Goal: Transaction & Acquisition: Purchase product/service

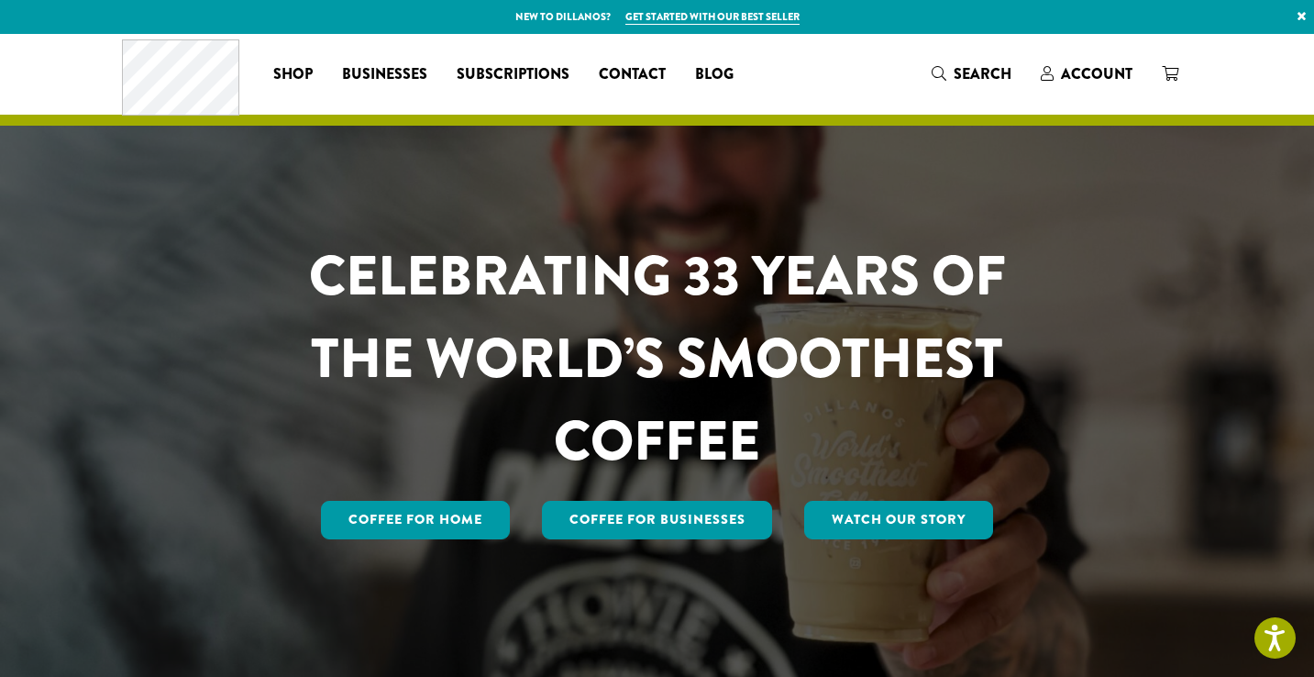
click at [771, 72] on div "Coffee All Coffees Best Sellers Blends Single Origins Dillanos Limited Organic …" at bounding box center [657, 74] width 1071 height 76
click at [1106, 75] on span "Account" at bounding box center [1097, 73] width 72 height 21
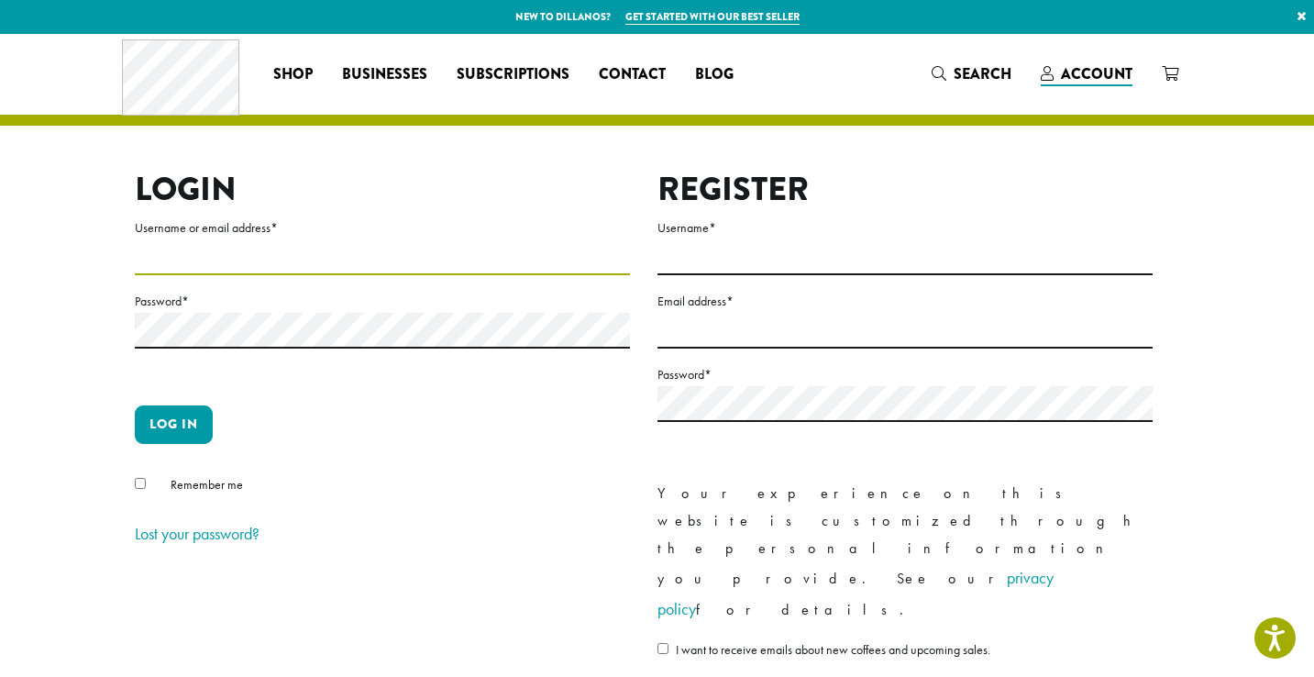
type input "**********"
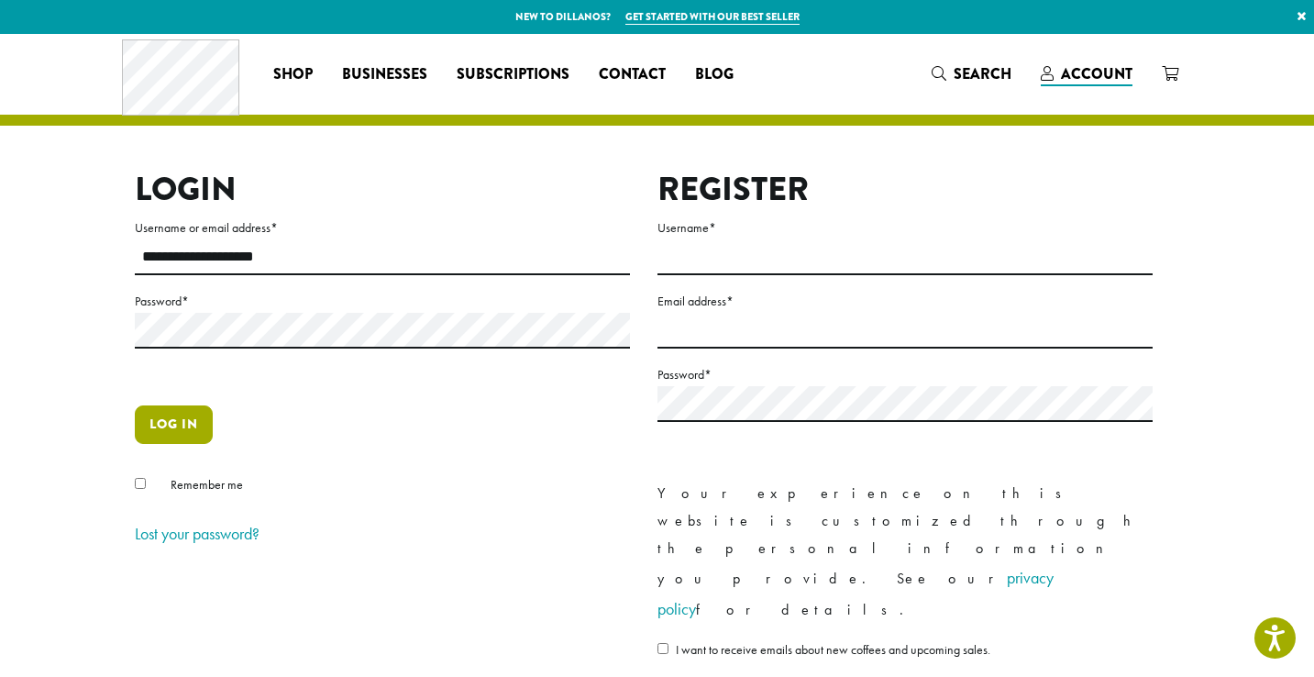
click at [199, 412] on button "Log in" at bounding box center [174, 424] width 78 height 39
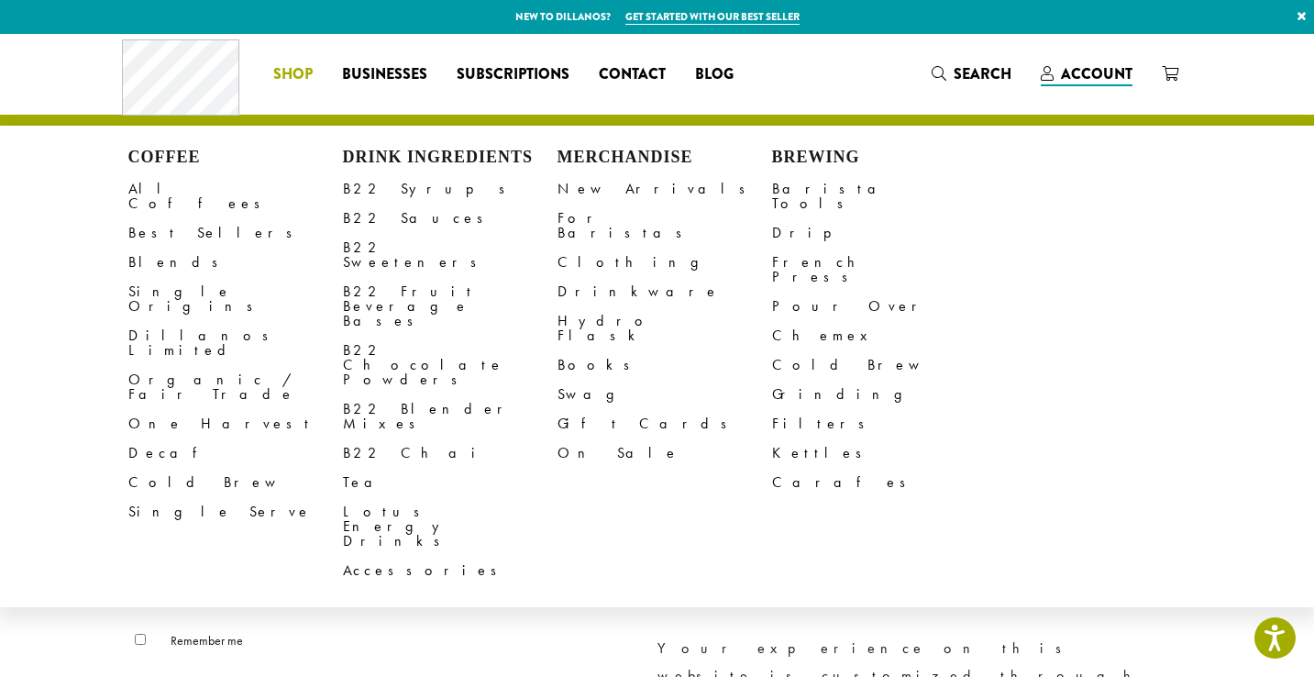
drag, startPoint x: 430, startPoint y: 544, endPoint x: 396, endPoint y: 530, distance: 36.6
click at [429, 561] on p "Log in" at bounding box center [382, 587] width 495 height 53
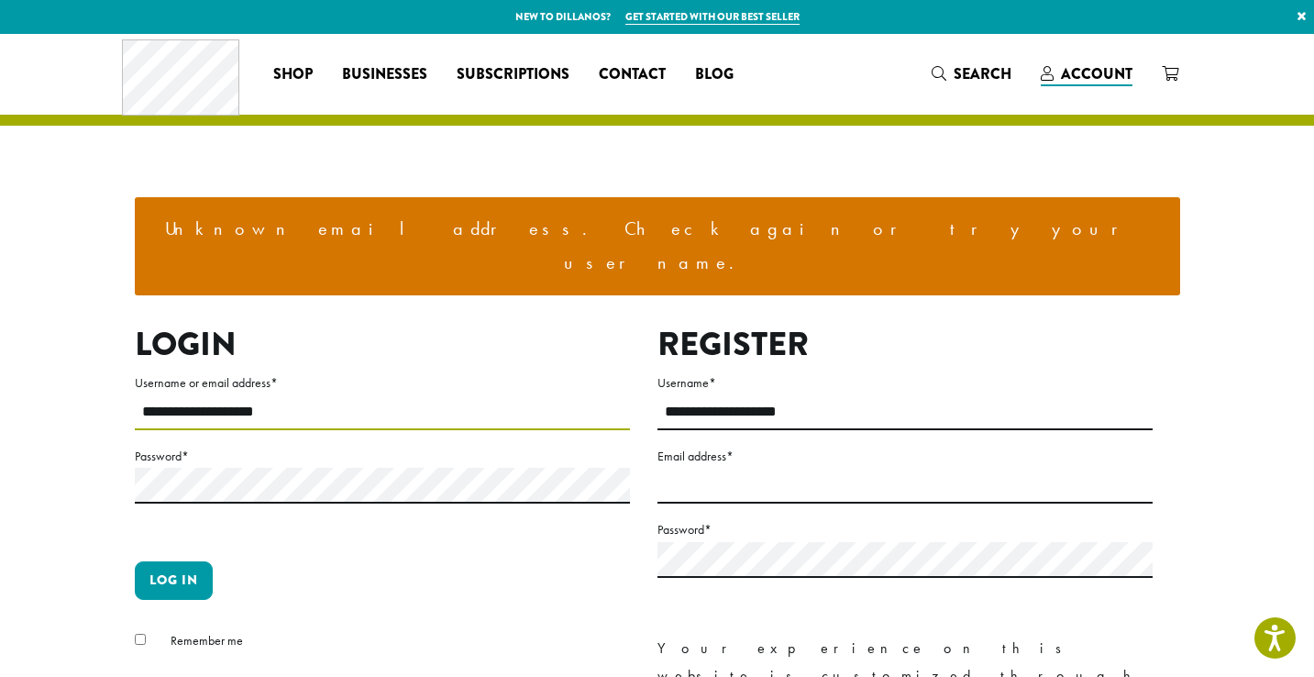
drag, startPoint x: 284, startPoint y: 379, endPoint x: 233, endPoint y: 376, distance: 51.4
click at [284, 394] on input "**********" at bounding box center [382, 412] width 495 height 36
drag, startPoint x: 180, startPoint y: 373, endPoint x: 206, endPoint y: 376, distance: 26.7
click at [180, 394] on input "**********" at bounding box center [382, 412] width 495 height 36
type input "**********"
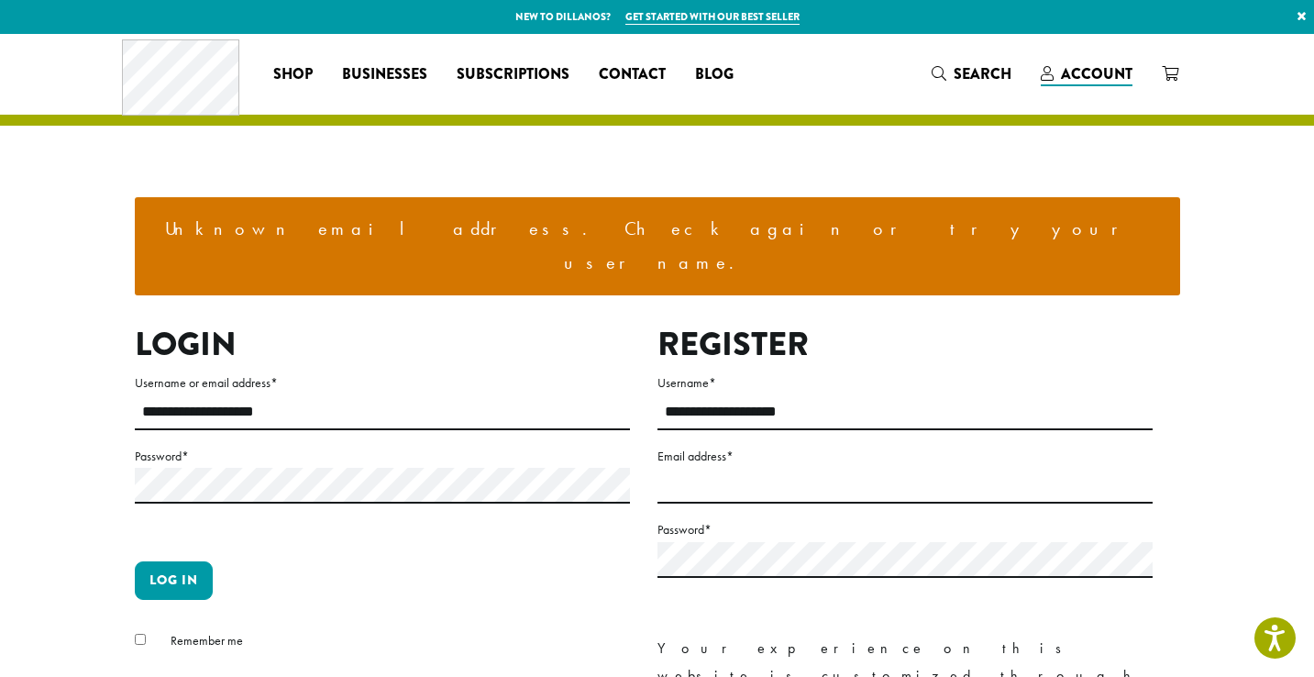
click at [173, 516] on form "**********" at bounding box center [382, 537] width 495 height 333
click at [173, 561] on button "Log in" at bounding box center [174, 580] width 78 height 39
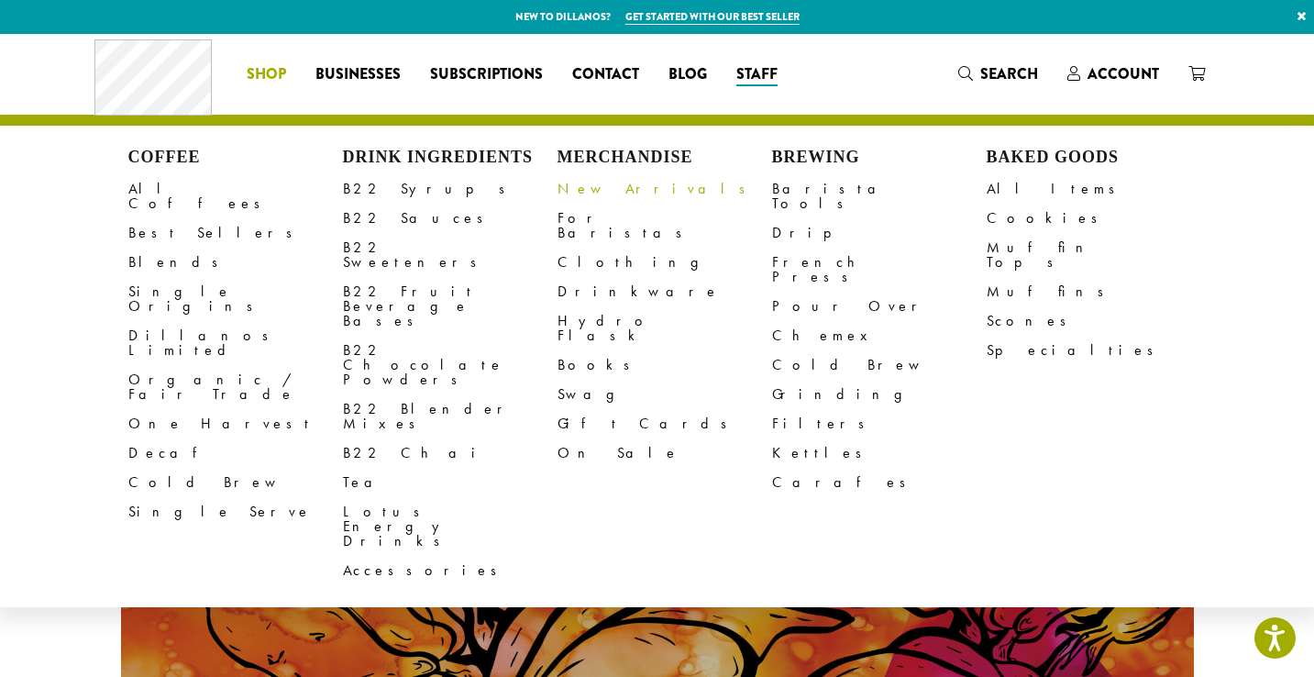
click at [614, 191] on link "New Arrivals" at bounding box center [665, 188] width 215 height 29
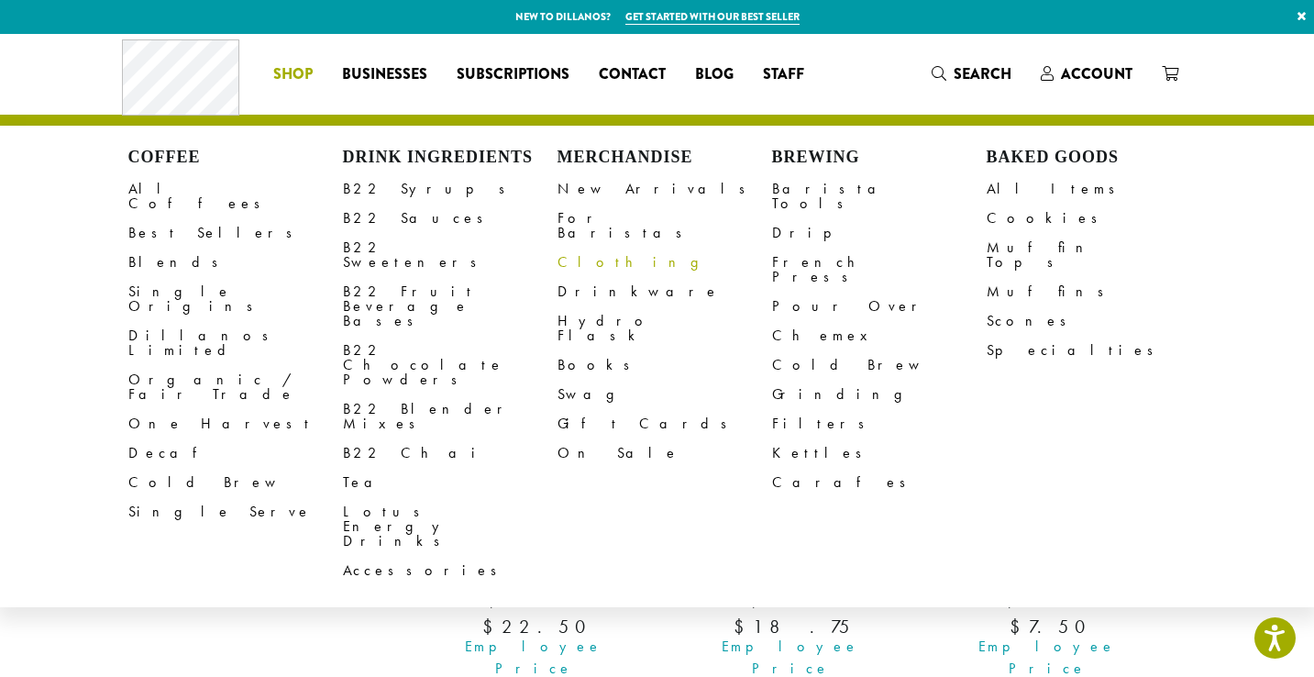
click at [570, 249] on link "Clothing" at bounding box center [665, 262] width 215 height 29
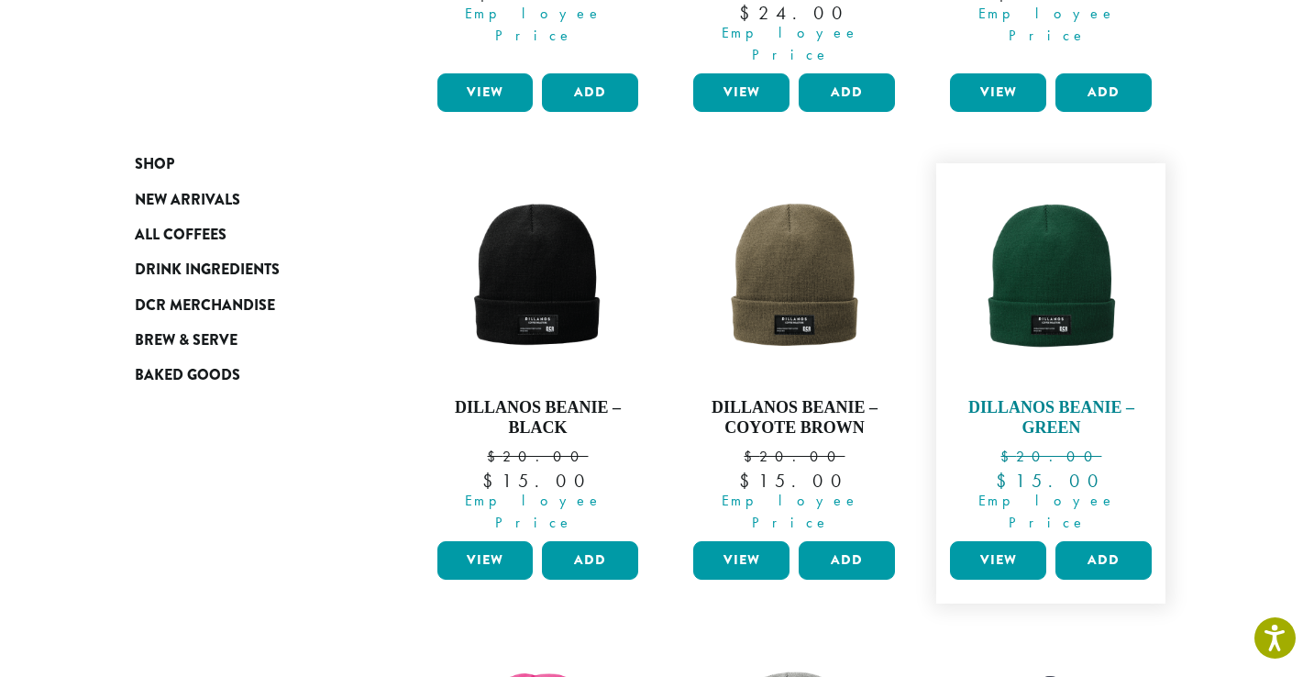
scroll to position [620, 0]
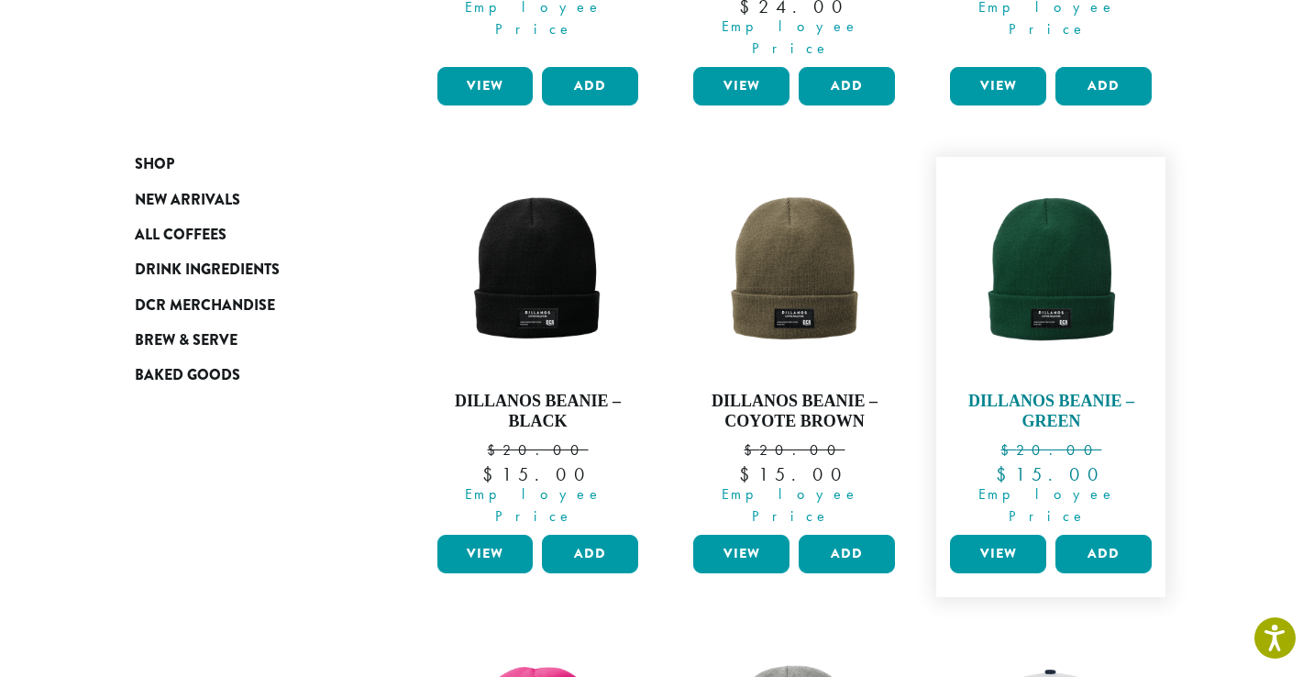
click at [959, 460] on link "Dillanos Beanie – Green $ 20.00 Original price was: $20.00. $ 15.00 Current pri…" at bounding box center [1051, 346] width 211 height 360
click at [1178, 446] on ul "**********" at bounding box center [795, 610] width 770 height 1868
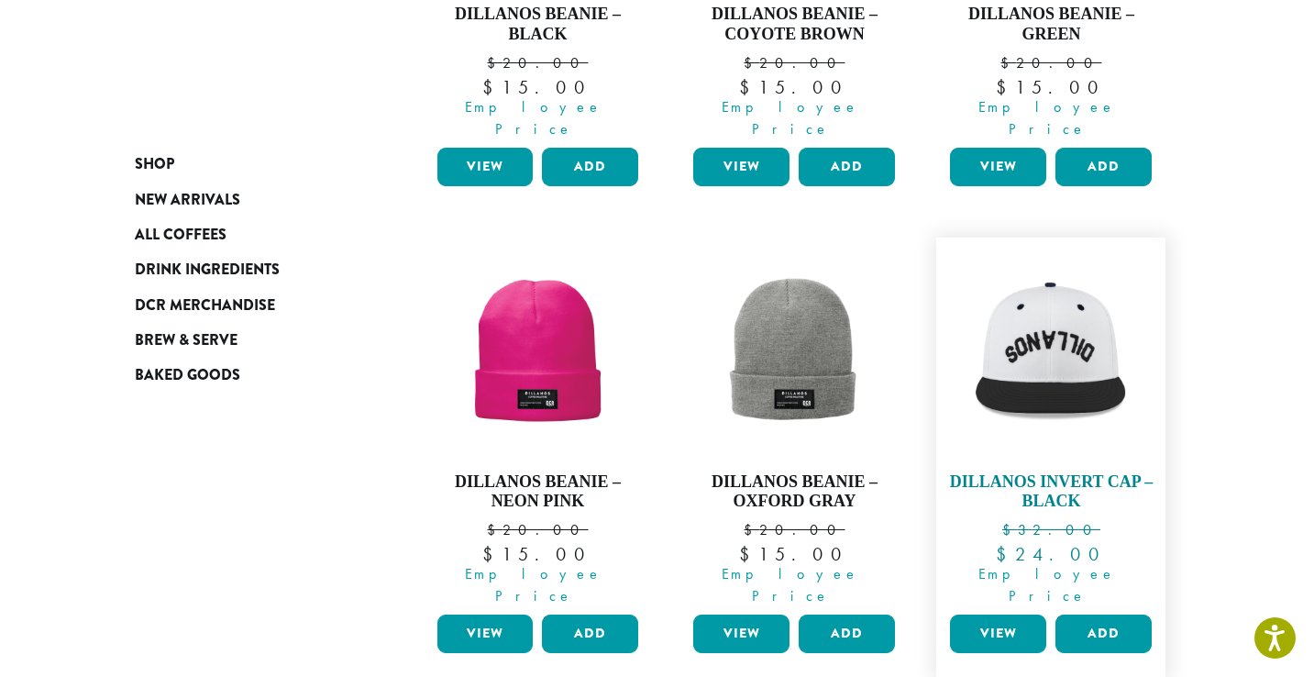
scroll to position [1008, 0]
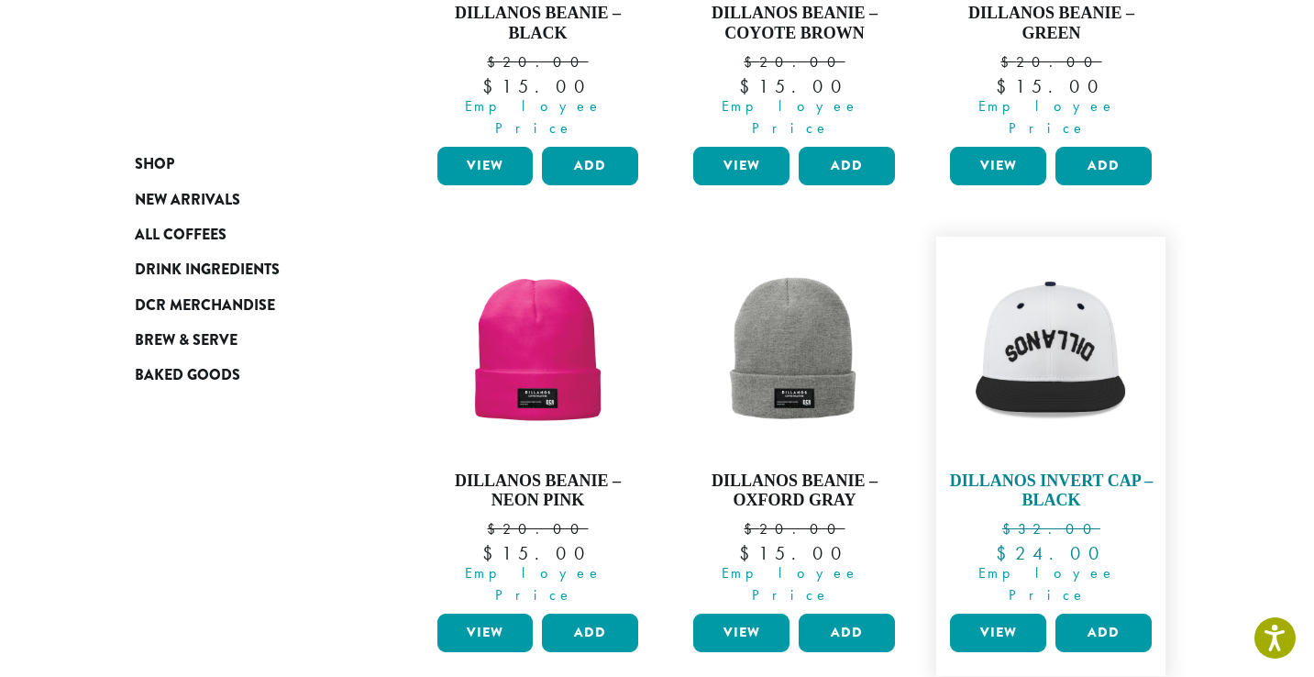
click at [1062, 274] on img at bounding box center [1051, 351] width 211 height 211
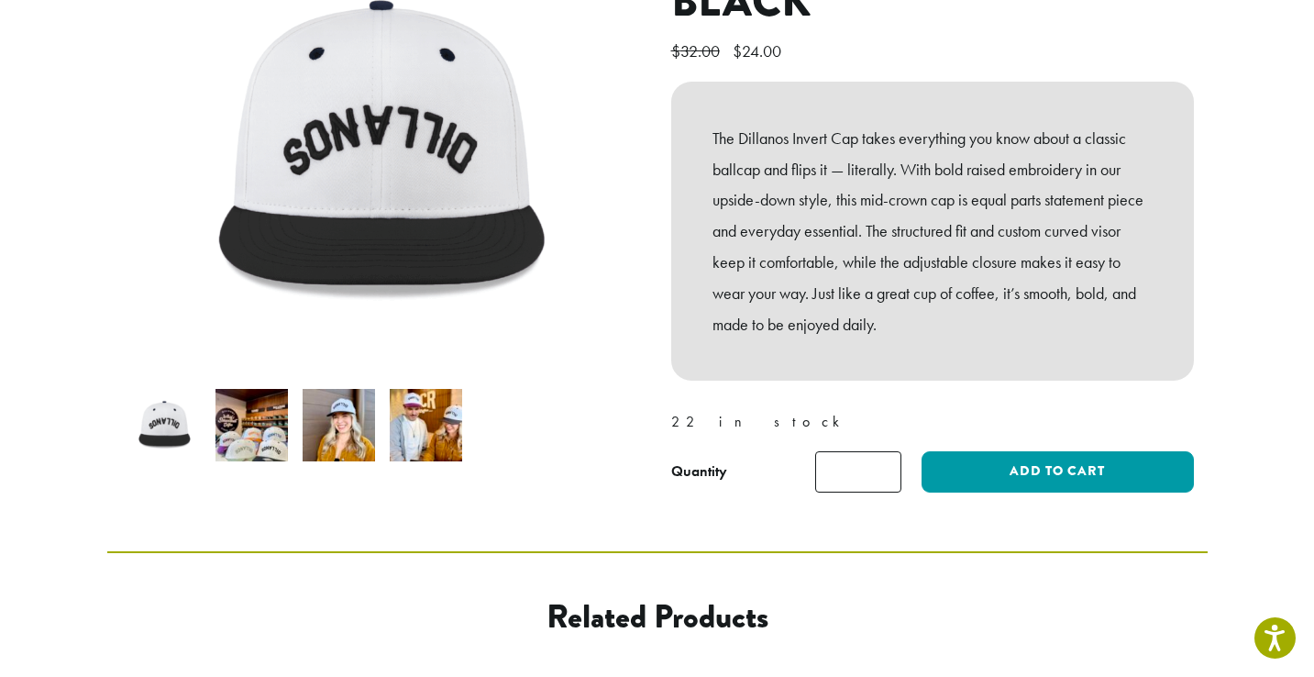
scroll to position [305, 0]
click at [298, 465] on div "Dillanos Invert Cap – Black $ 32.00 Original price was: $32.00. $ 24.00 Current…" at bounding box center [657, 215] width 1101 height 584
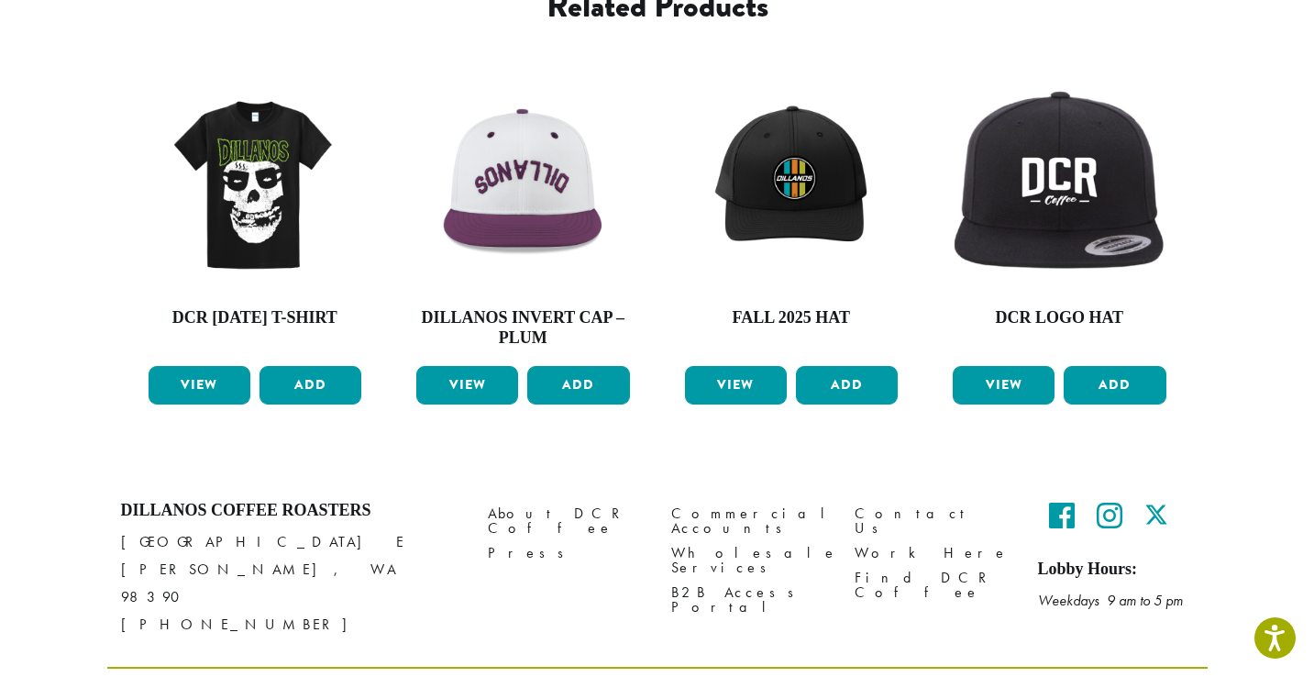
scroll to position [915, 0]
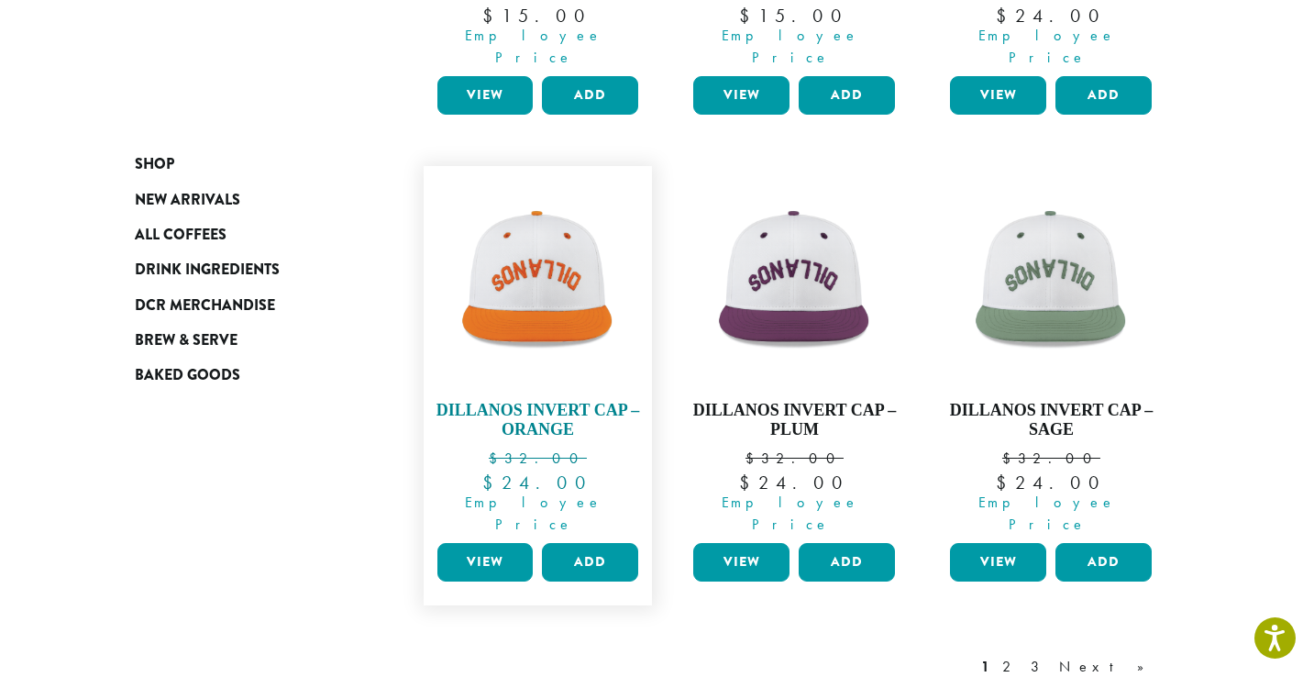
scroll to position [1540, 0]
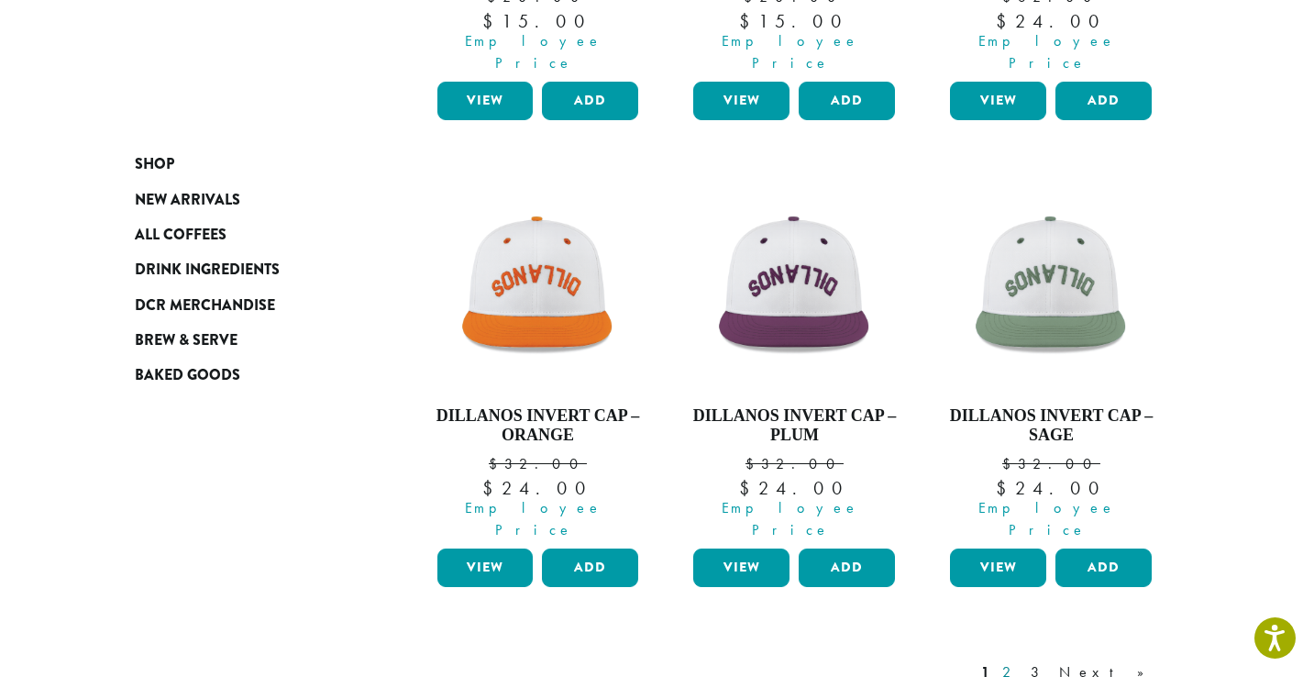
click at [1022, 661] on link "2" at bounding box center [1010, 672] width 23 height 22
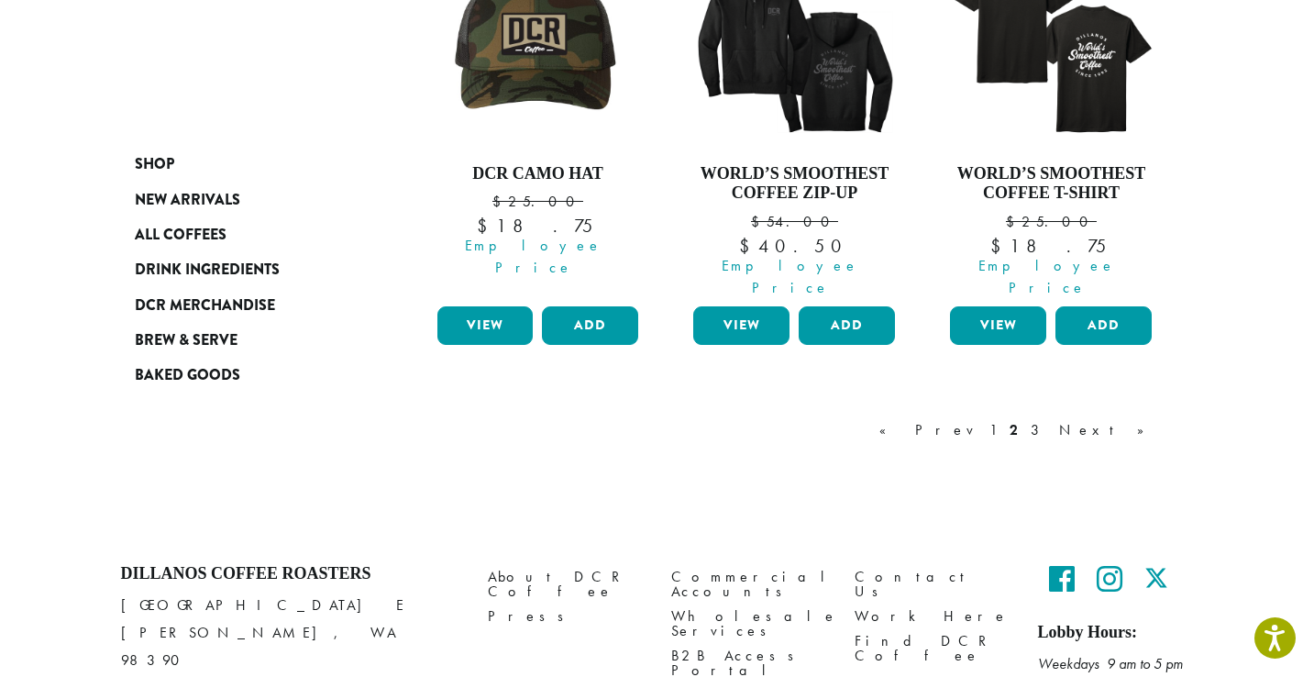
scroll to position [1781, 0]
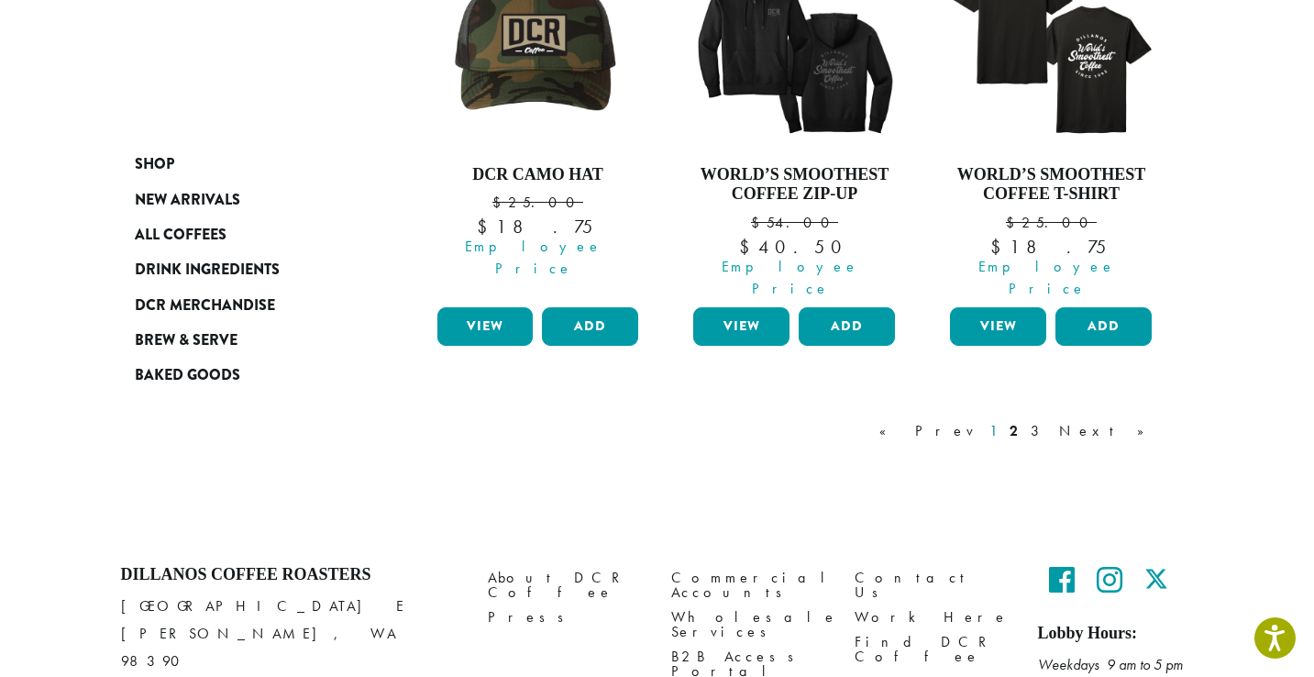
click at [1001, 420] on link "1" at bounding box center [993, 431] width 15 height 22
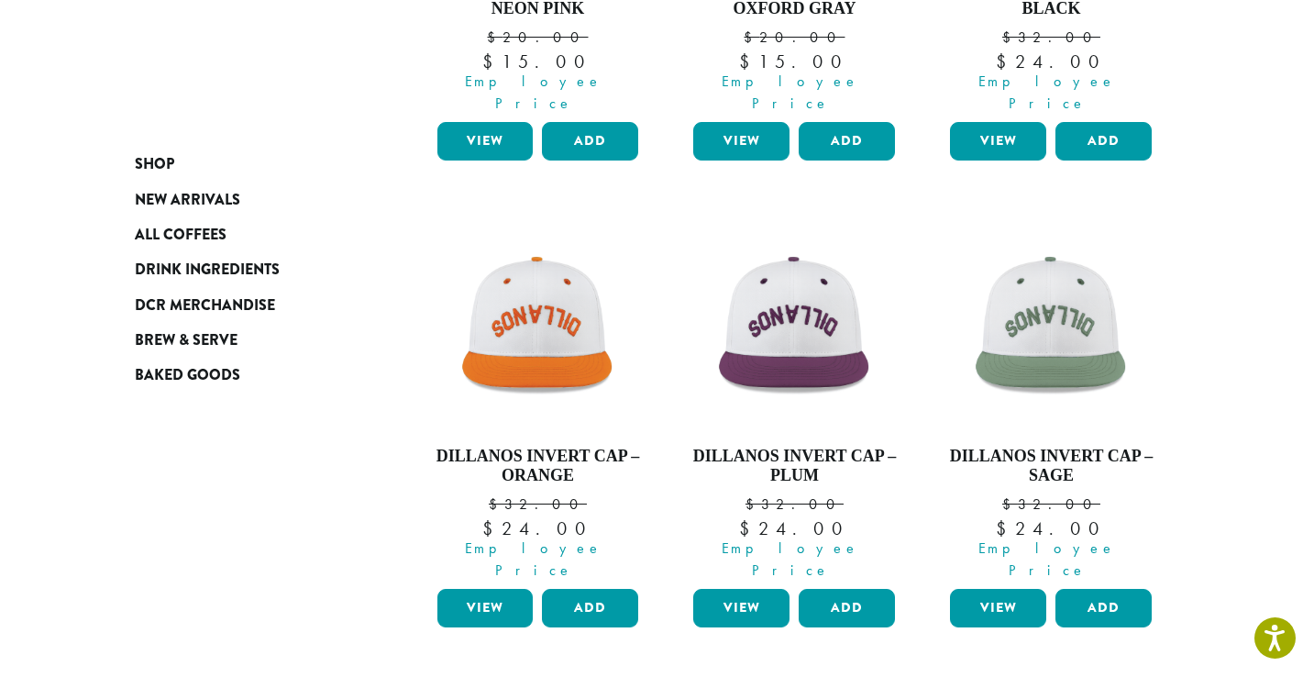
scroll to position [1054, 0]
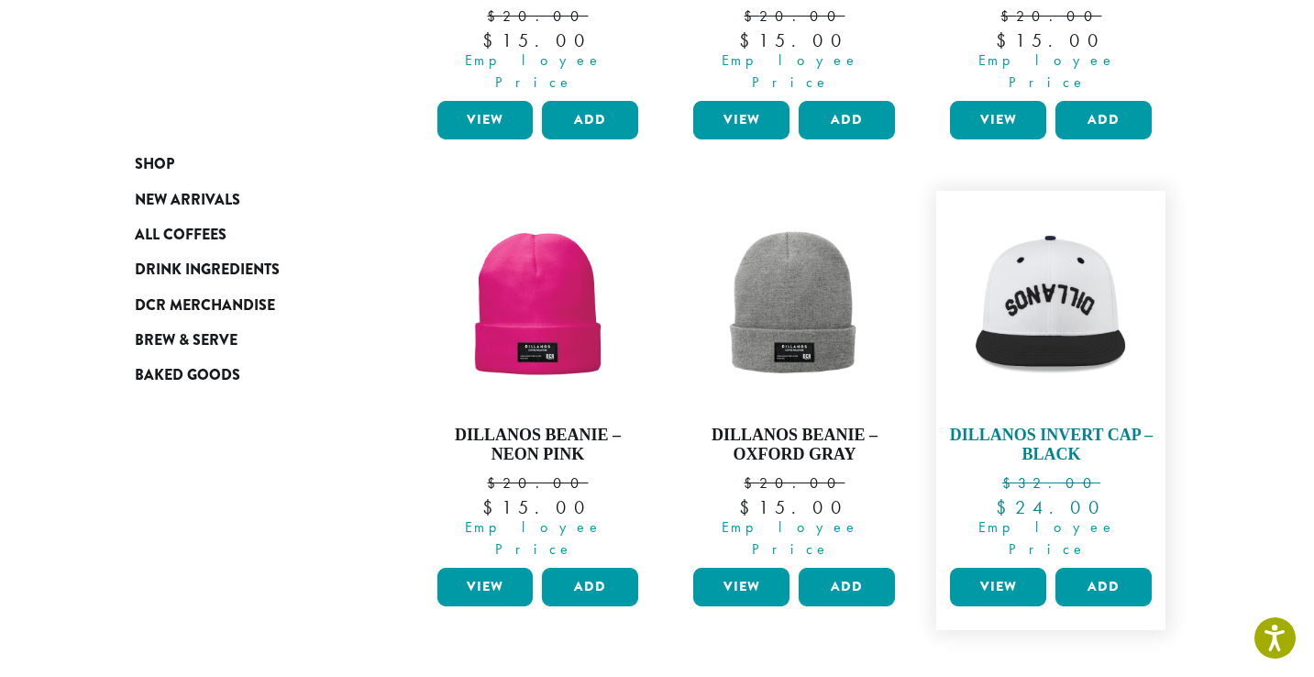
click at [1096, 259] on img at bounding box center [1051, 305] width 211 height 211
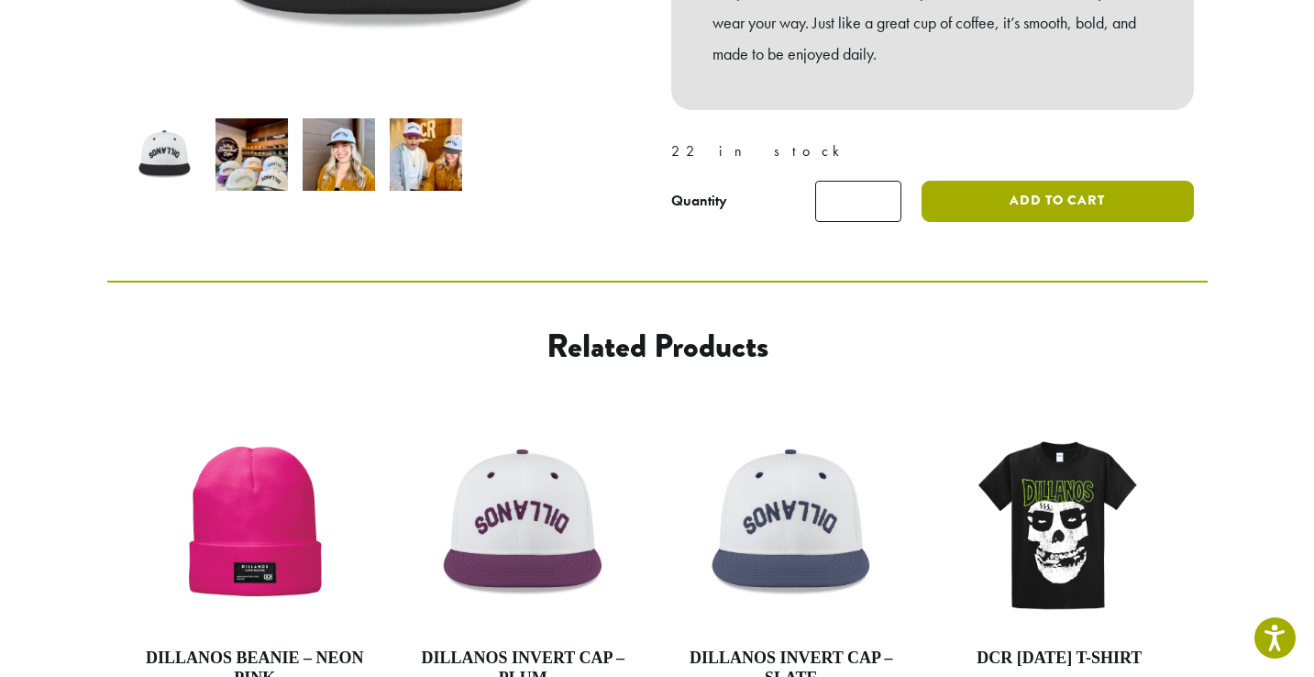
scroll to position [311, 0]
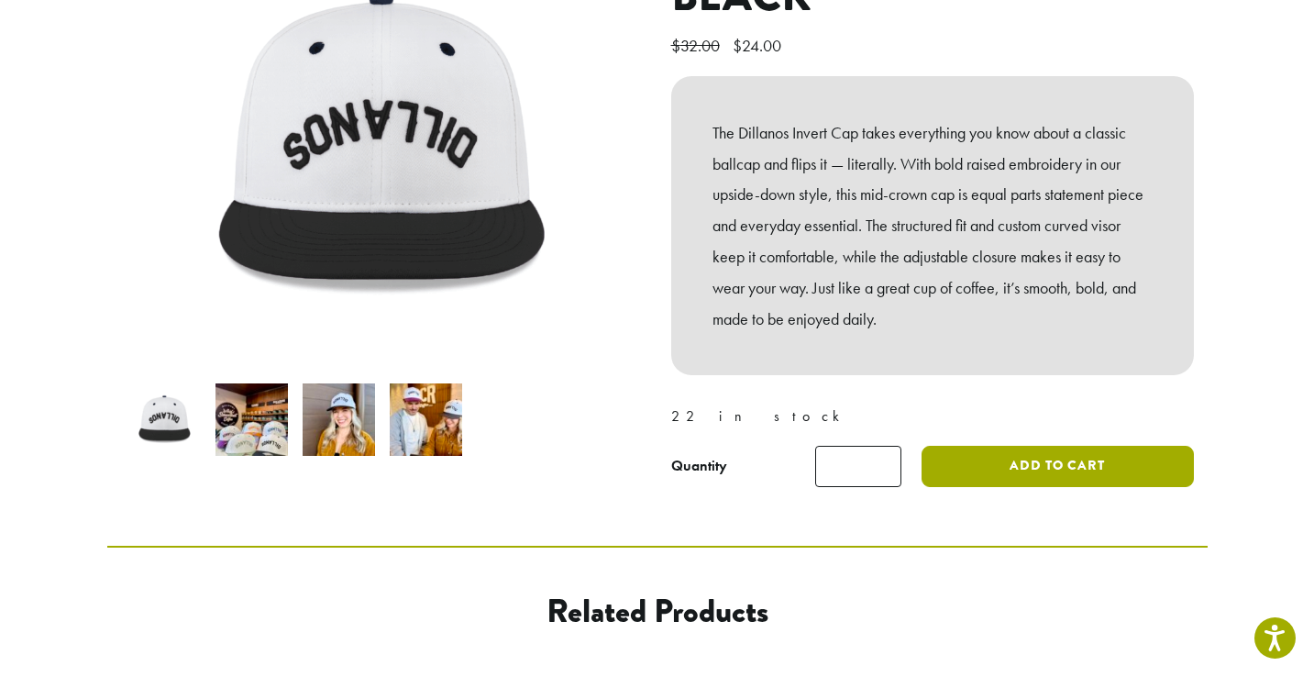
click at [1026, 446] on button "Add to cart" at bounding box center [1057, 466] width 271 height 41
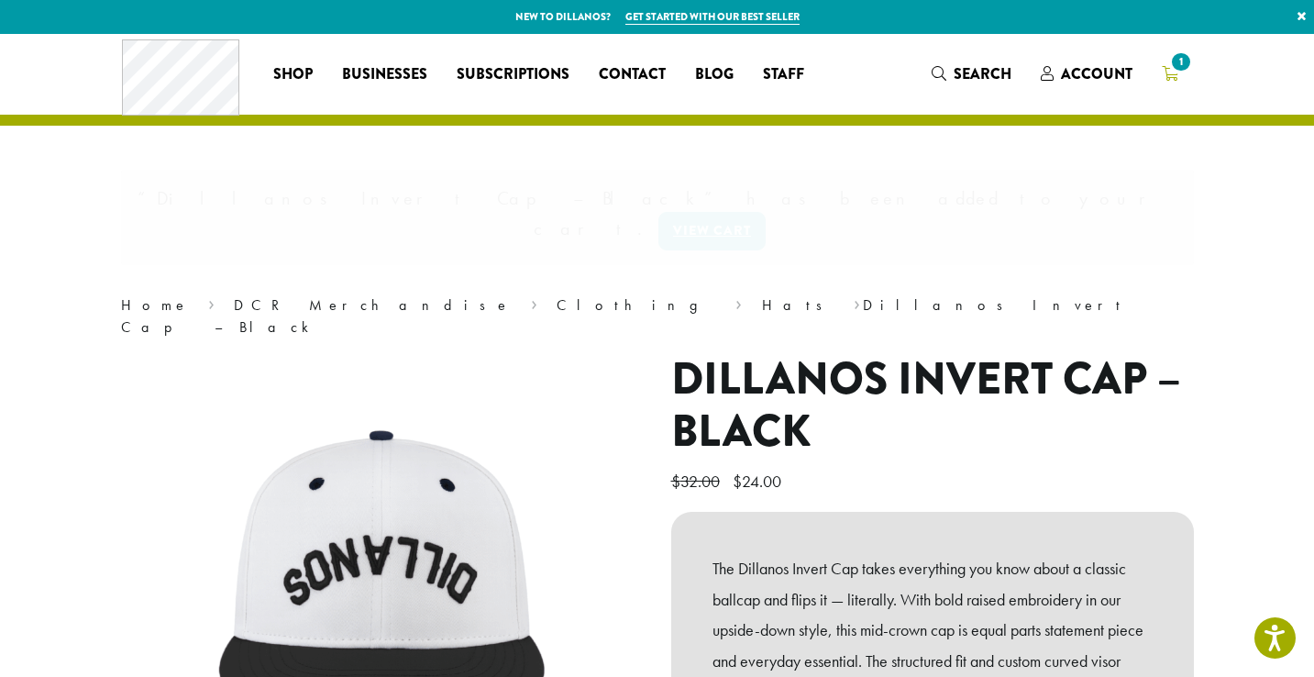
click at [1157, 74] on link "1" at bounding box center [1170, 74] width 46 height 30
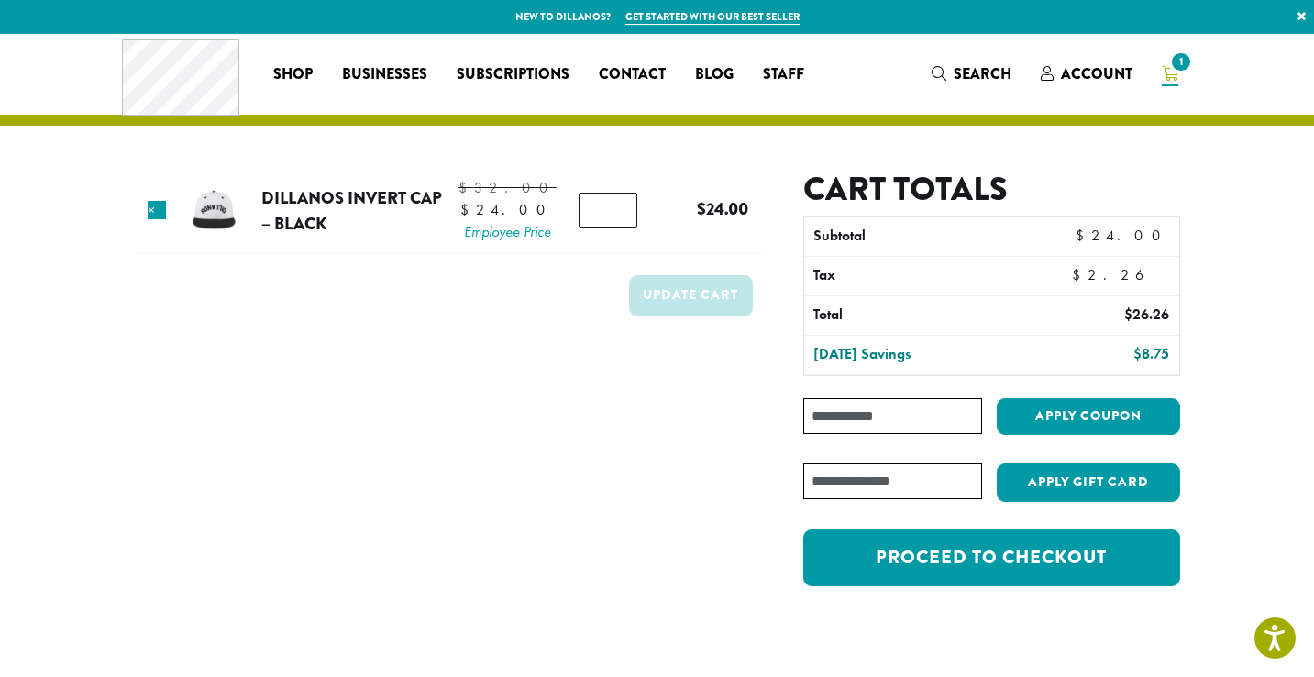
type input "*"
click at [615, 216] on input "*" at bounding box center [608, 210] width 58 height 35
click at [699, 316] on button "Update cart" at bounding box center [691, 295] width 124 height 41
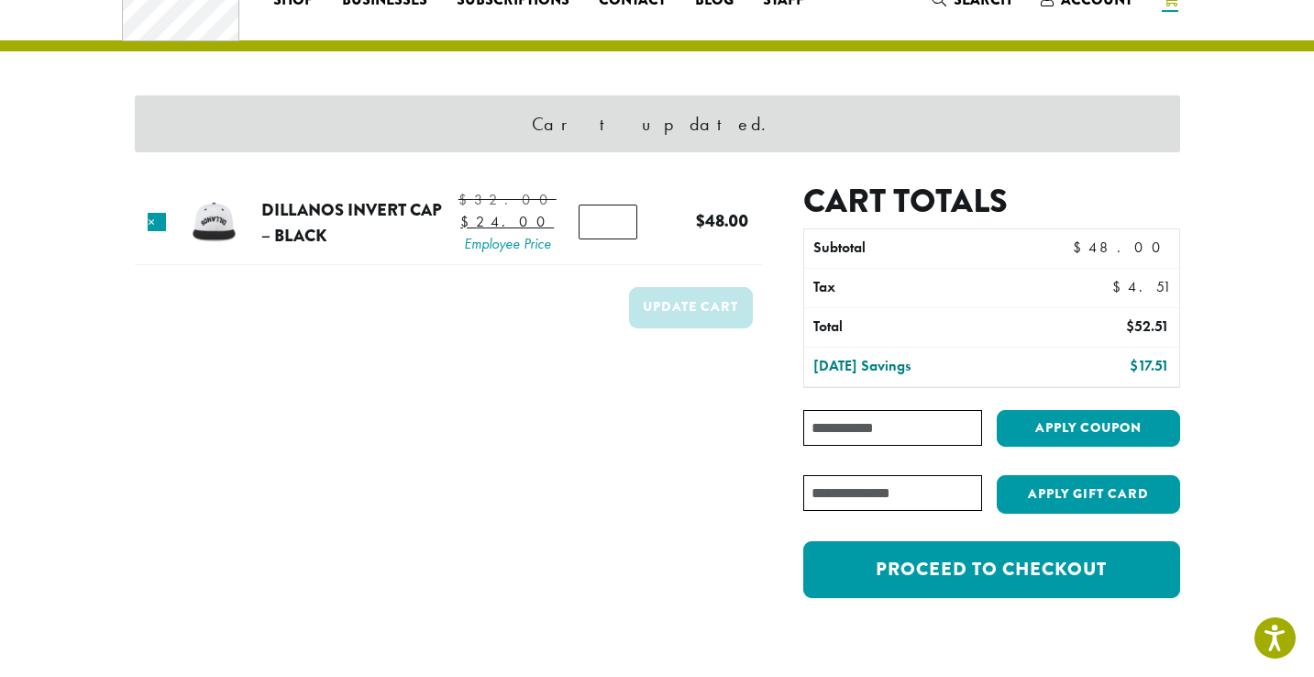
scroll to position [77, 0]
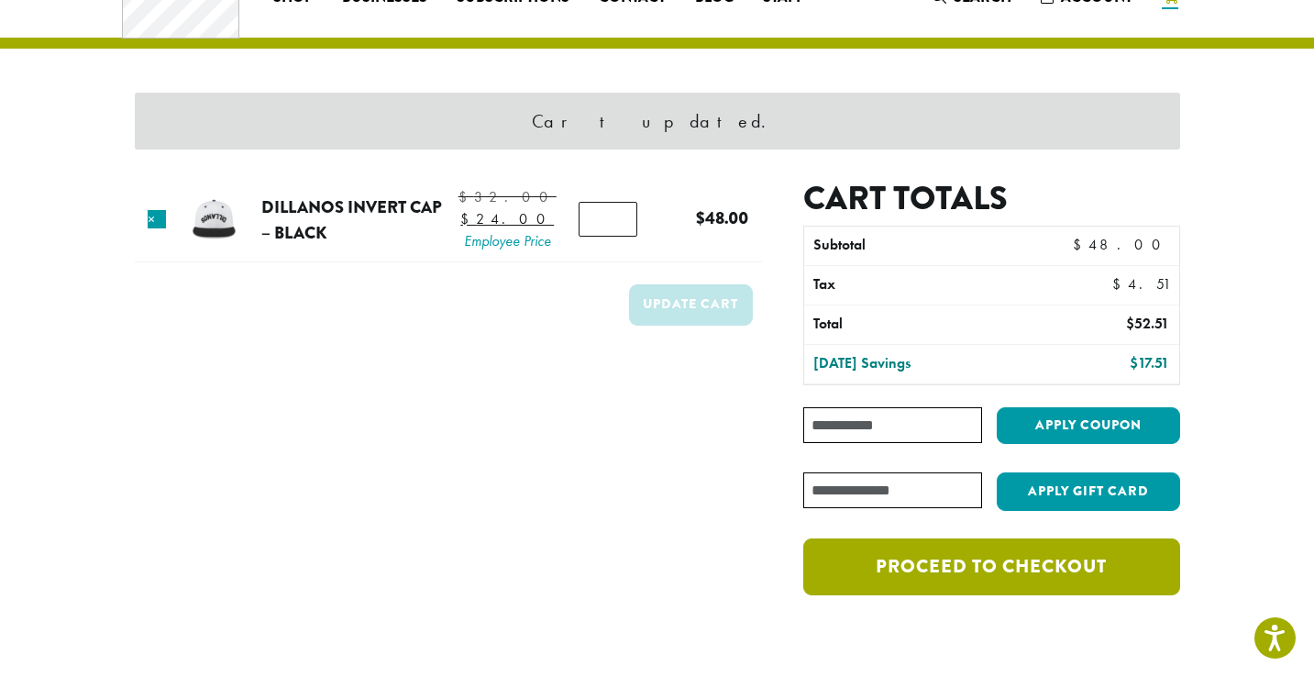
click at [932, 573] on link "Proceed to checkout" at bounding box center [991, 566] width 376 height 57
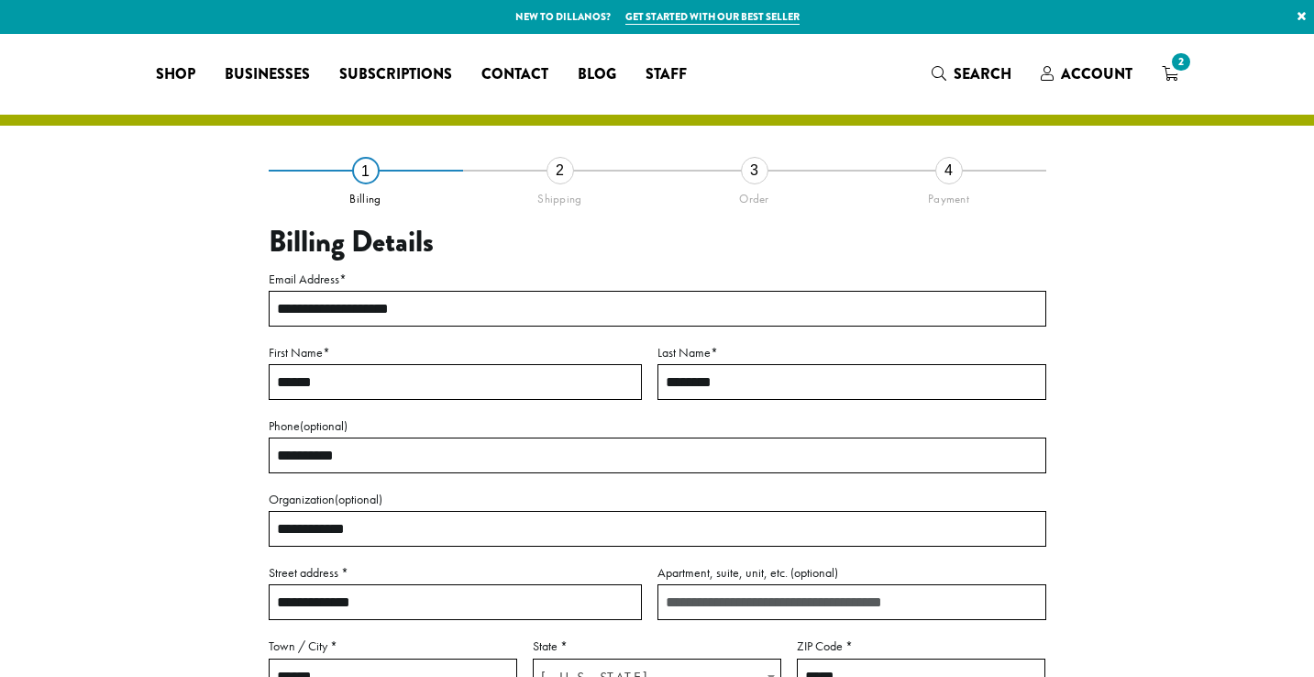
select select "**"
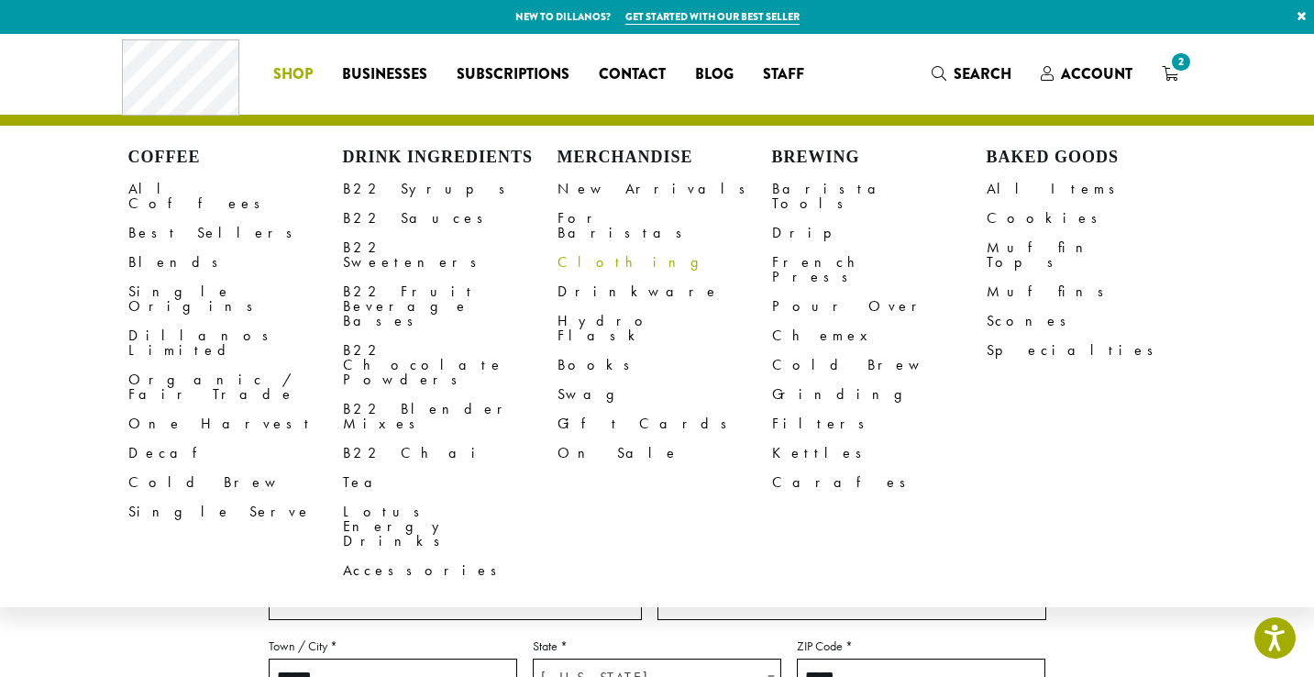
click at [586, 248] on link "Clothing" at bounding box center [665, 262] width 215 height 29
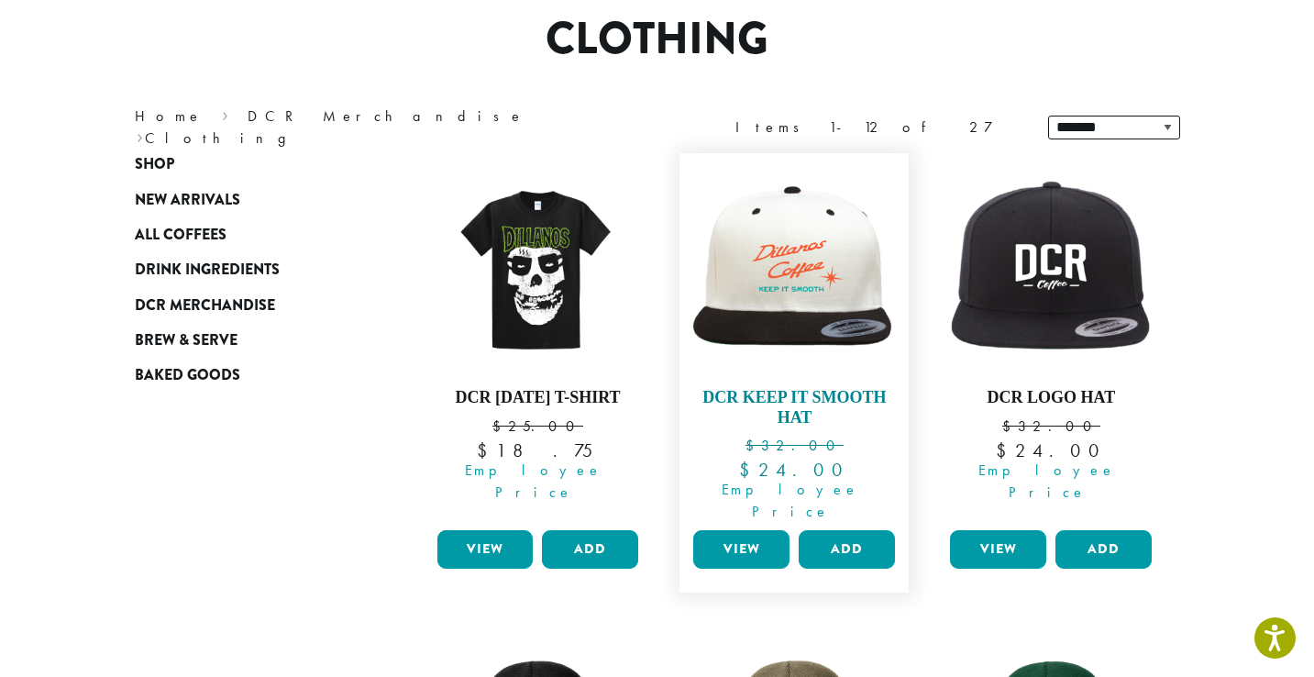
scroll to position [152, 0]
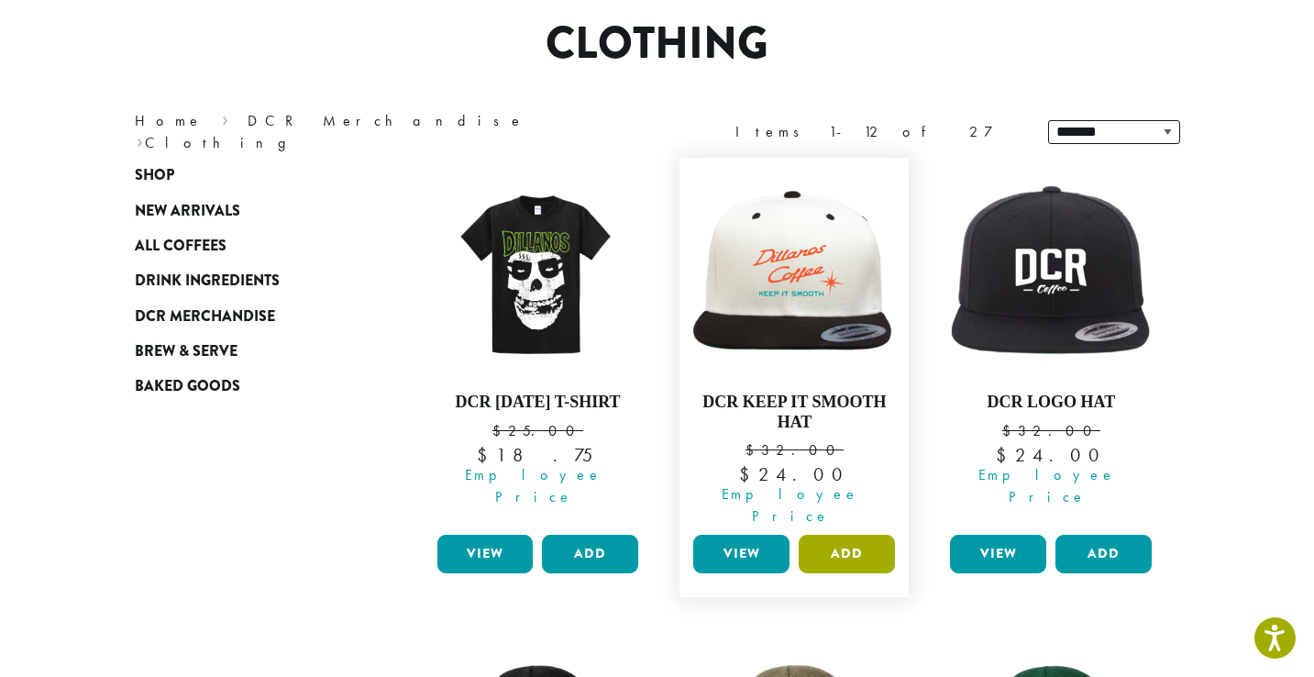
click at [852, 535] on button "Add" at bounding box center [847, 554] width 96 height 39
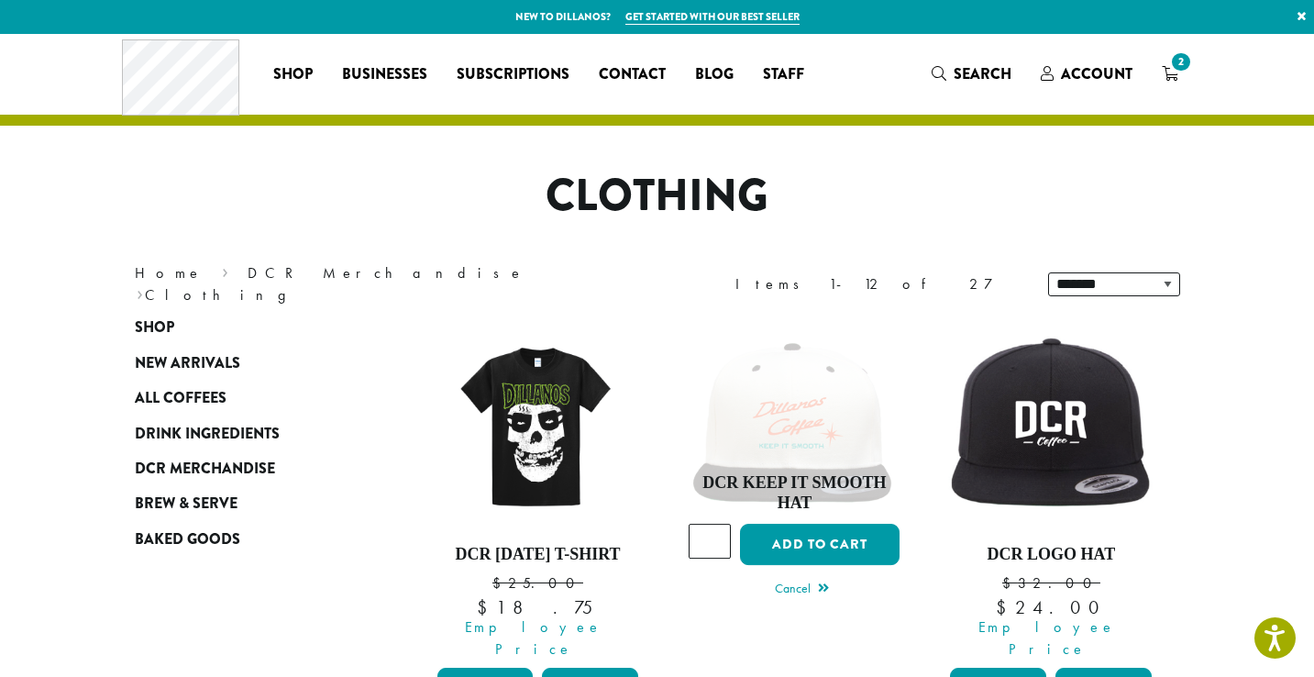
scroll to position [0, 0]
click at [830, 393] on link "DCR Keep It Smooth Hat $ 32.00 Original price was: $32.00. $ 24.00 Current pric…" at bounding box center [794, 520] width 211 height 402
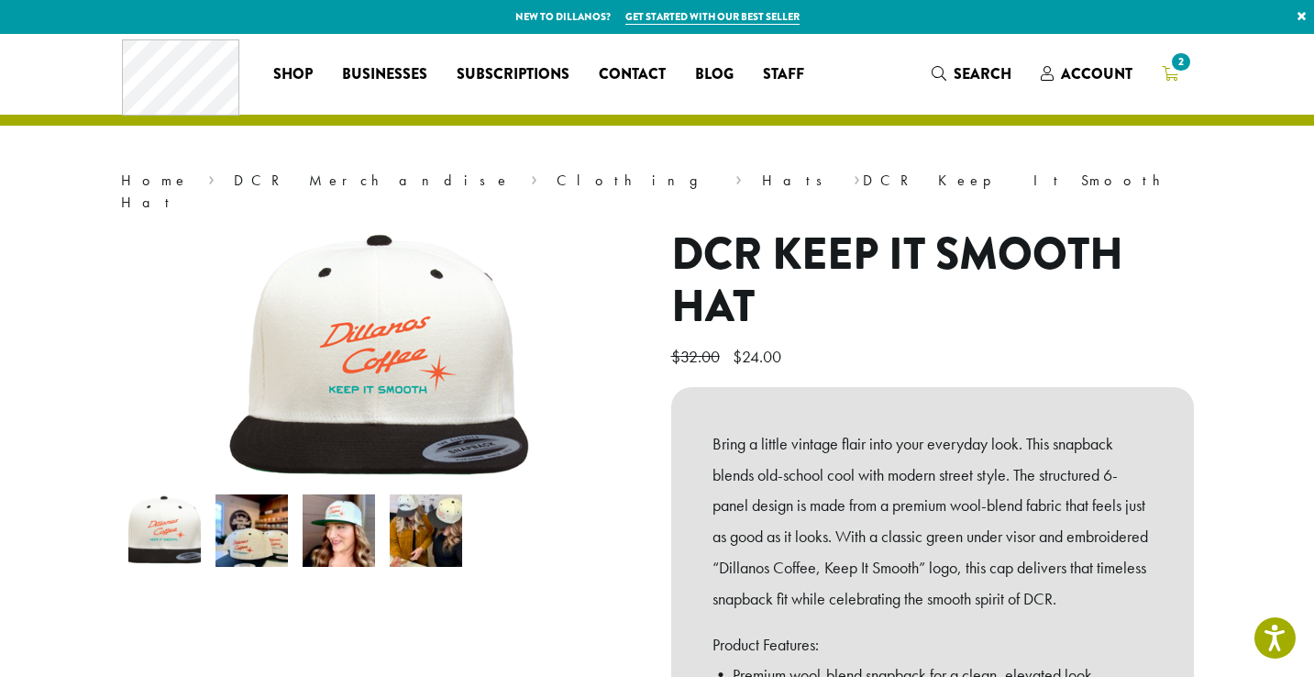
click at [1168, 70] on icon "2" at bounding box center [1170, 73] width 17 height 15
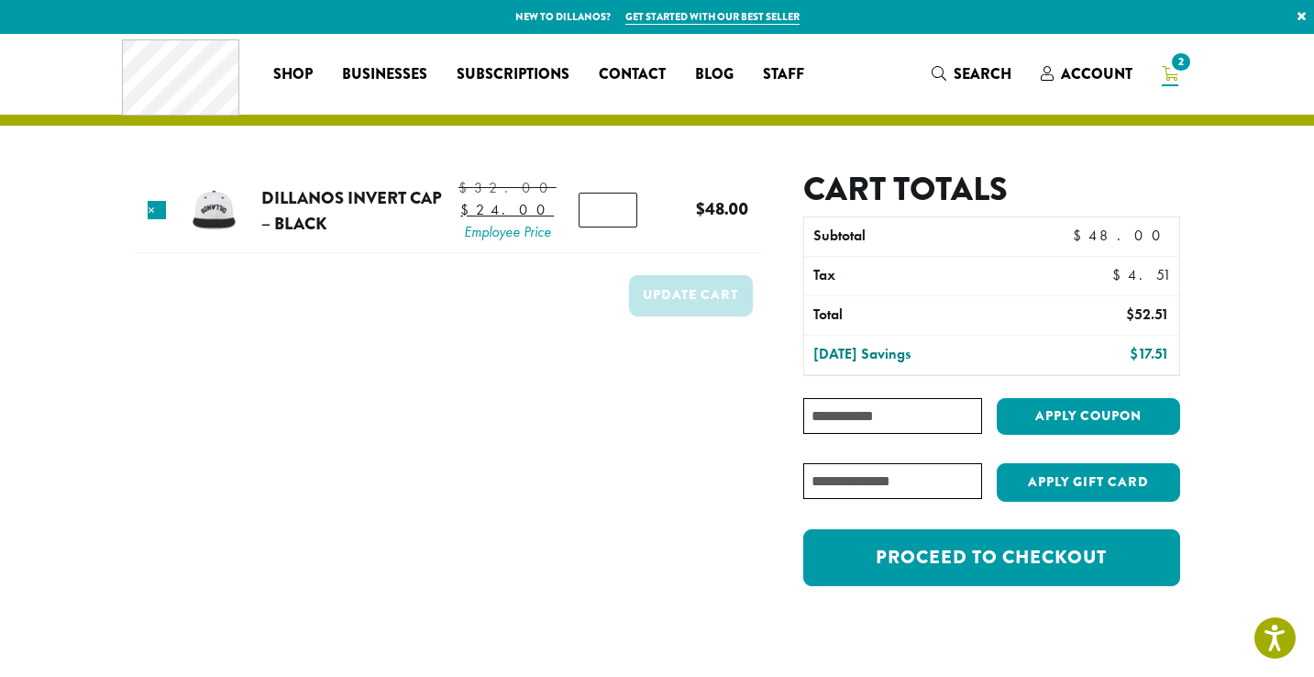
type input "*"
click at [609, 227] on input "*" at bounding box center [608, 210] width 58 height 35
click at [696, 316] on button "Update cart" at bounding box center [691, 295] width 124 height 41
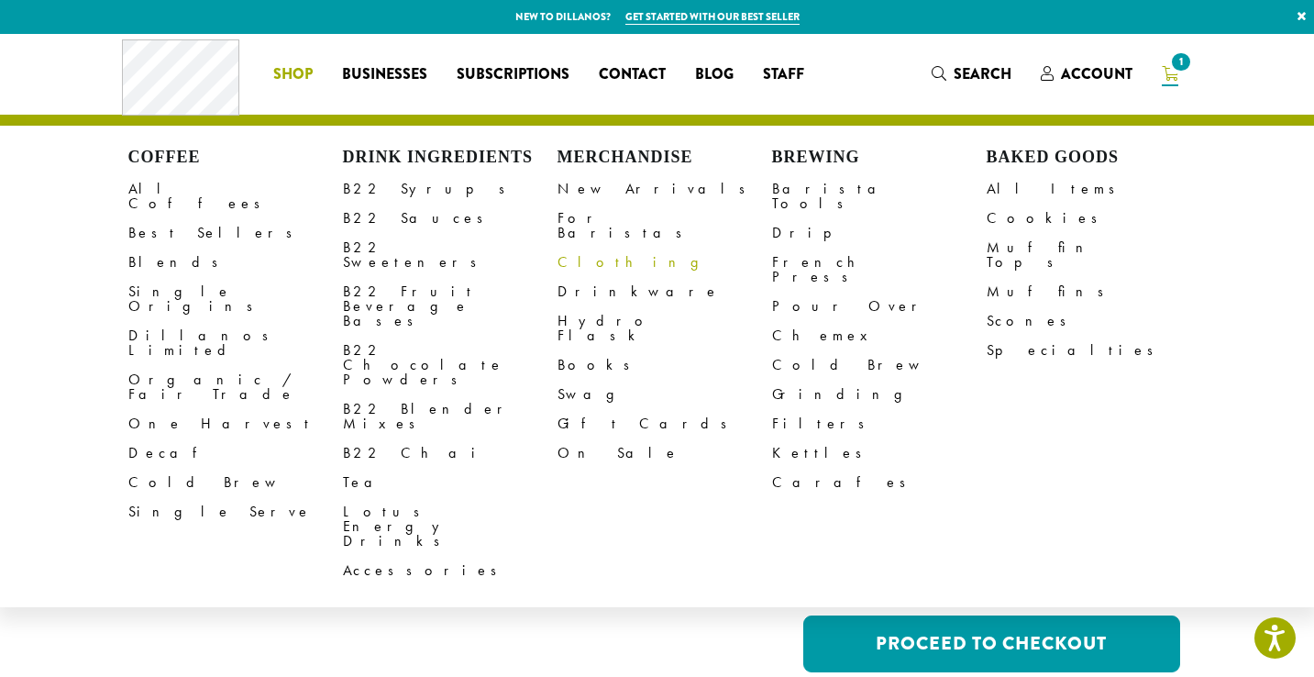
click at [580, 251] on link "Clothing" at bounding box center [665, 262] width 215 height 29
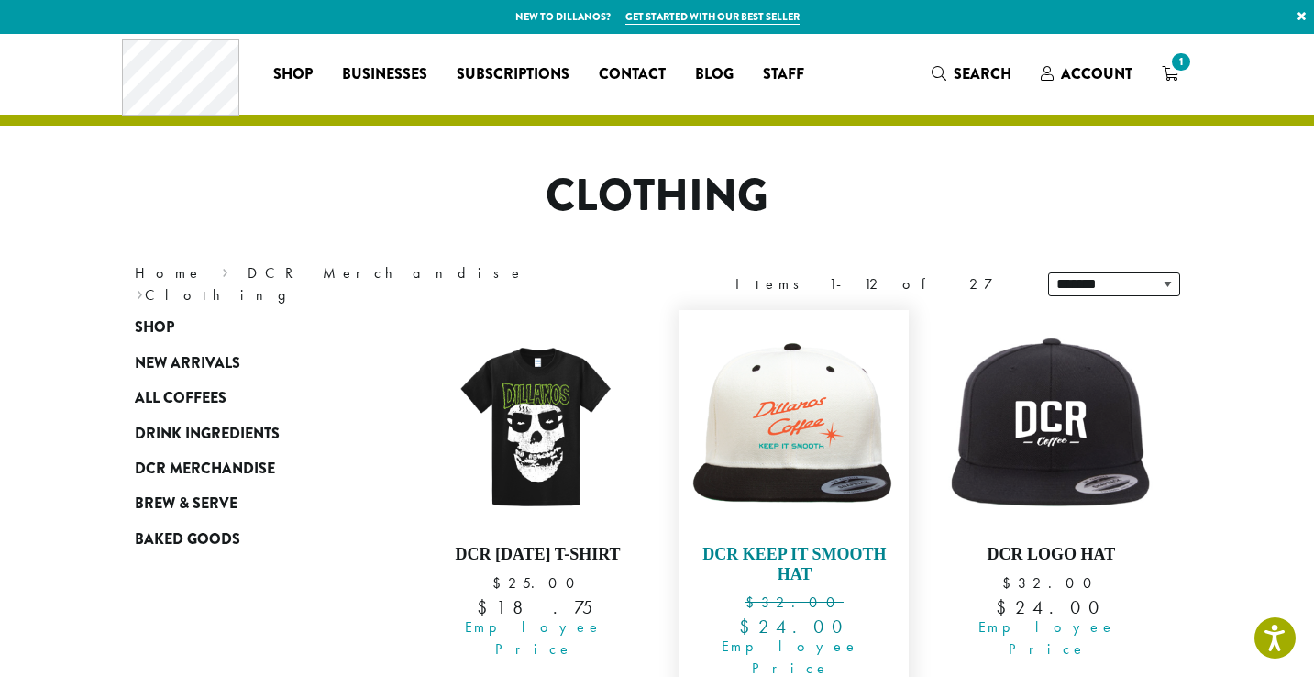
scroll to position [91, 0]
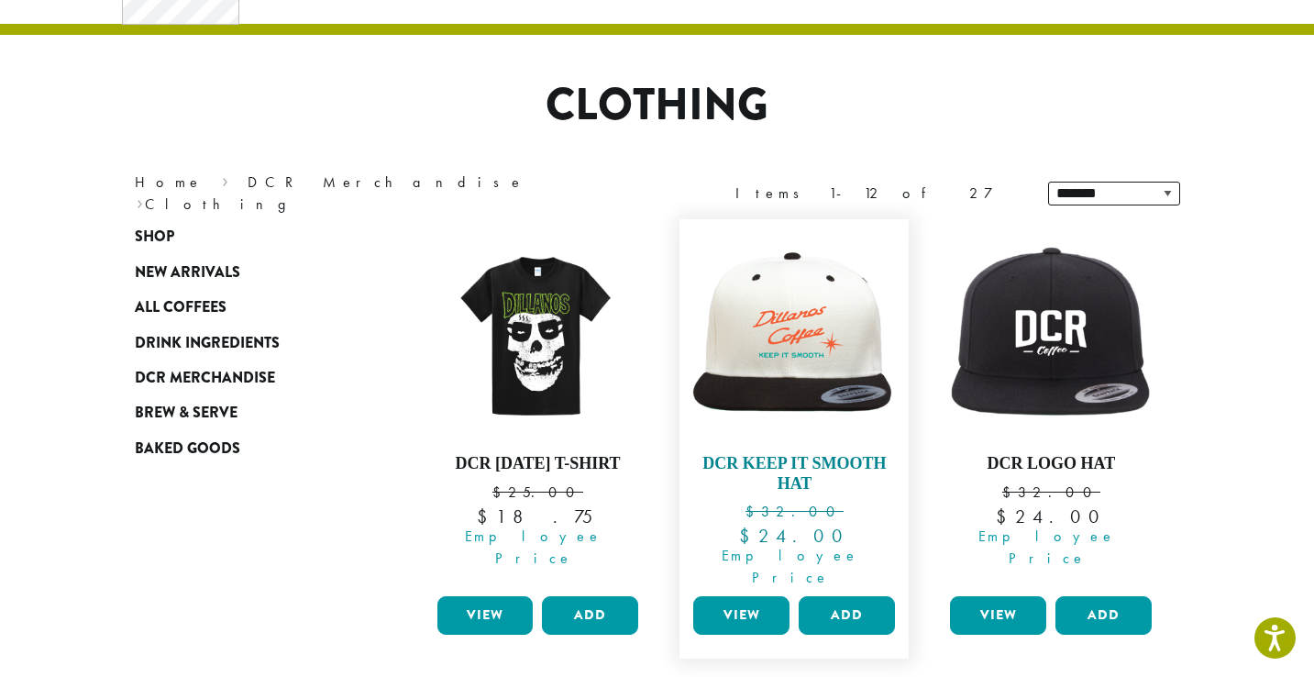
click at [789, 404] on img at bounding box center [794, 335] width 211 height 172
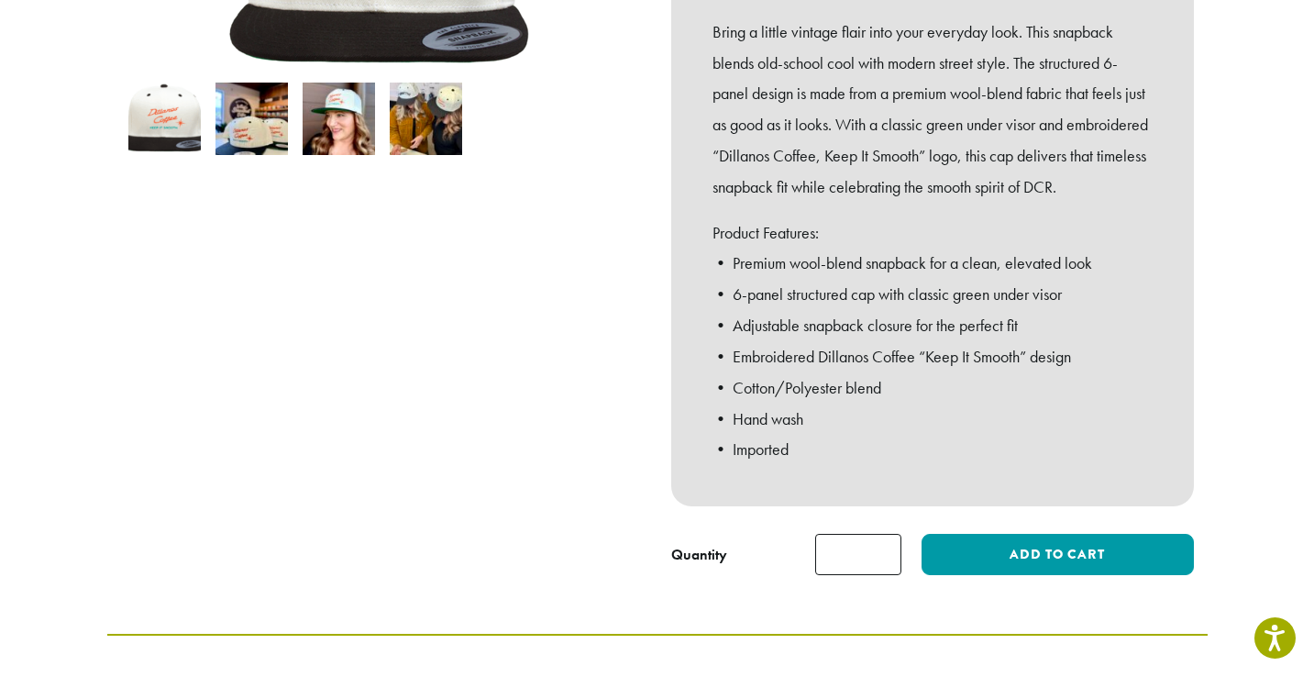
scroll to position [415, 0]
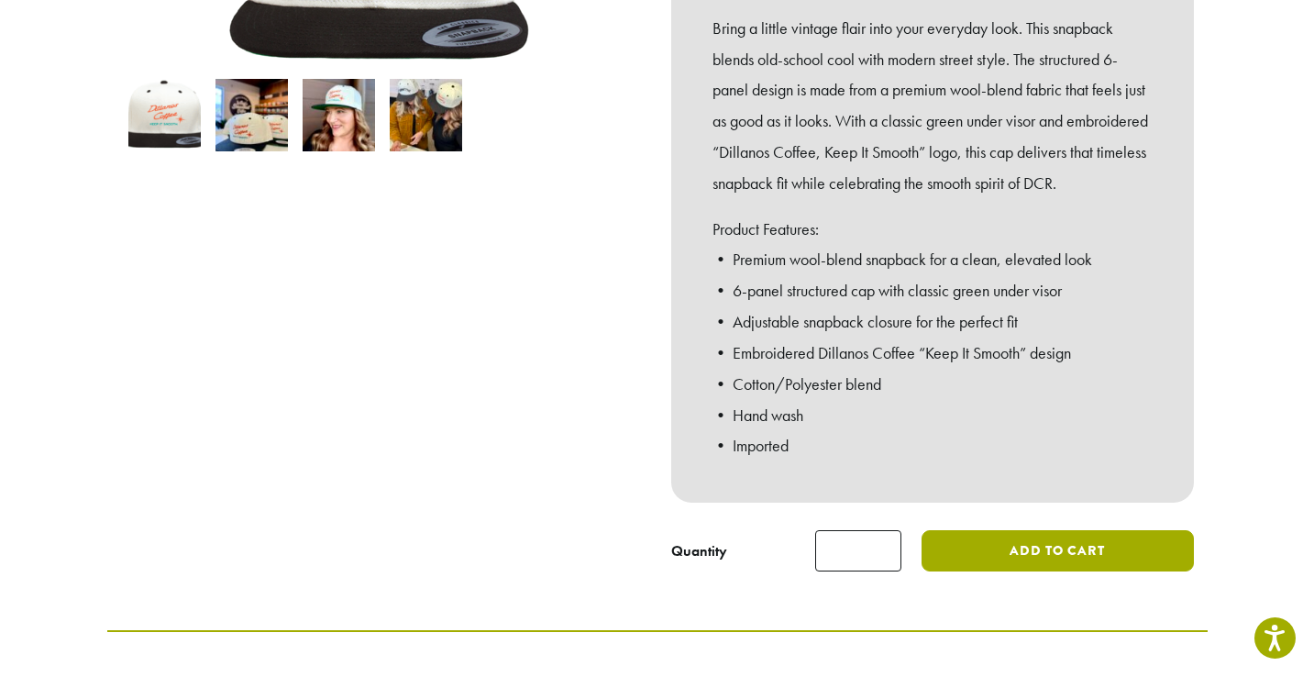
click at [1069, 546] on button "Add to cart" at bounding box center [1057, 550] width 271 height 41
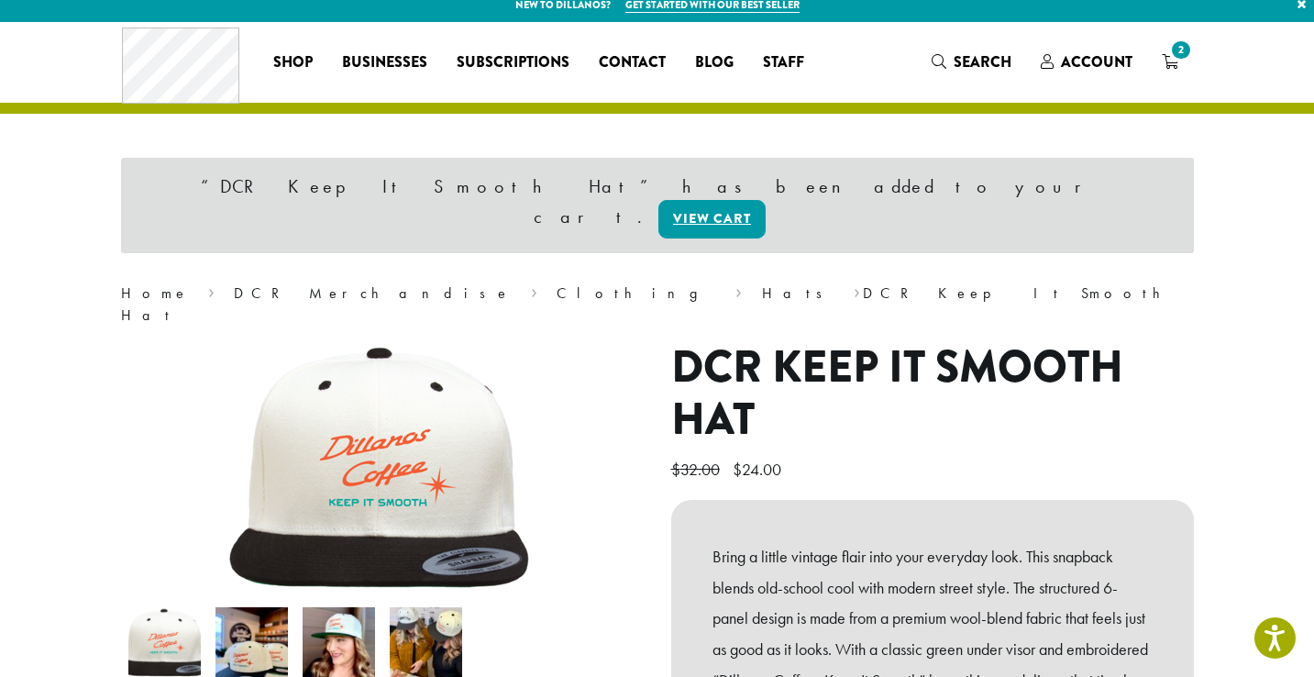
scroll to position [15, 0]
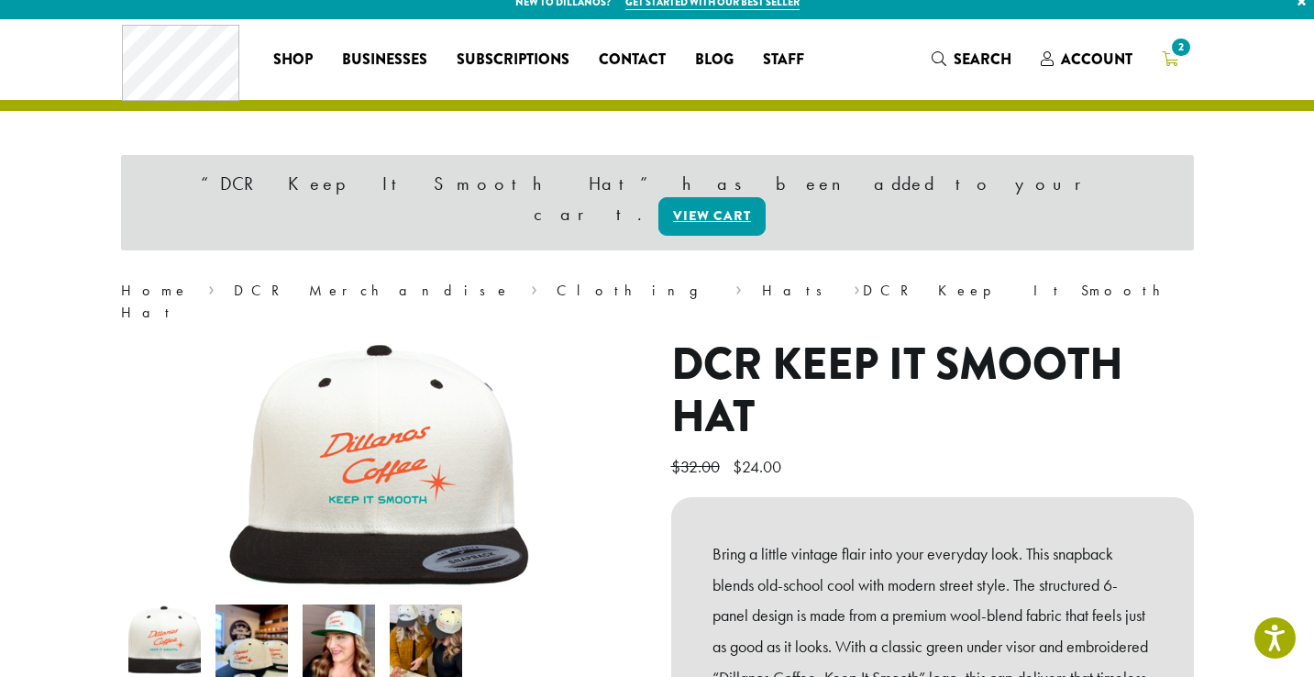
click at [1182, 52] on span "2" at bounding box center [1180, 47] width 25 height 25
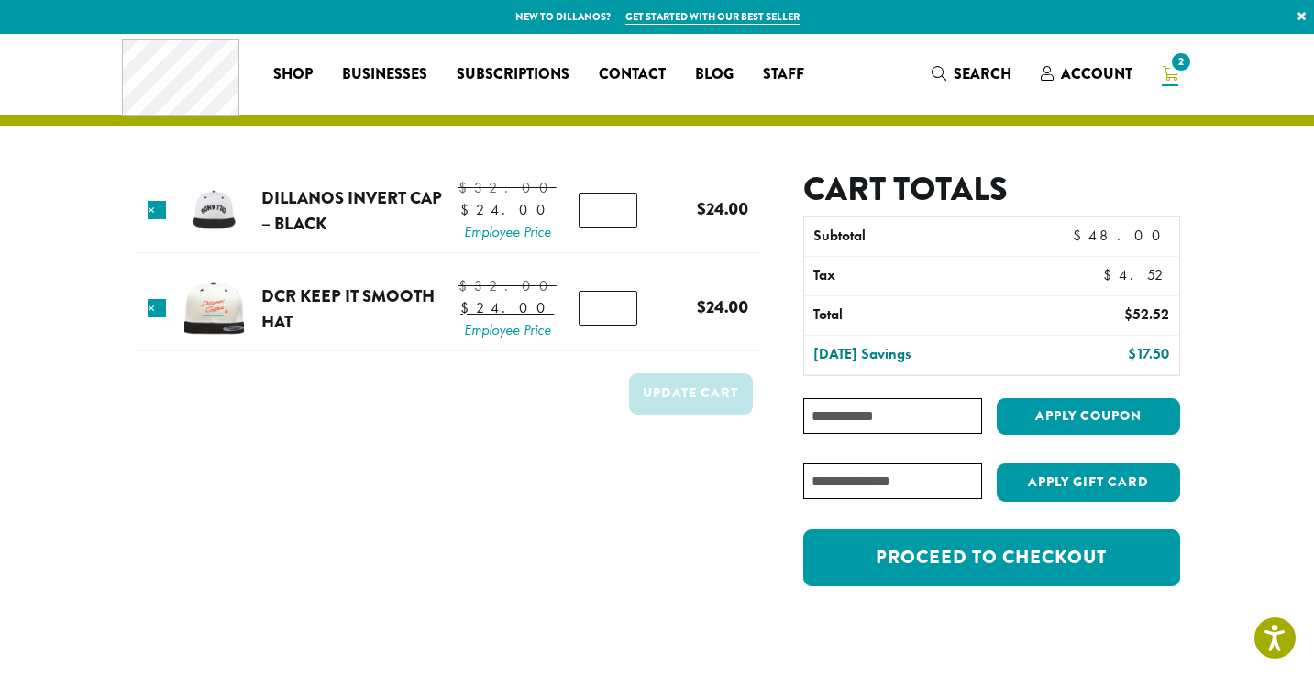
click at [869, 413] on input "Coupon:" at bounding box center [892, 416] width 178 height 36
paste input "**********"
type input "**********"
click at [1048, 420] on button "Apply coupon" at bounding box center [1088, 417] width 183 height 38
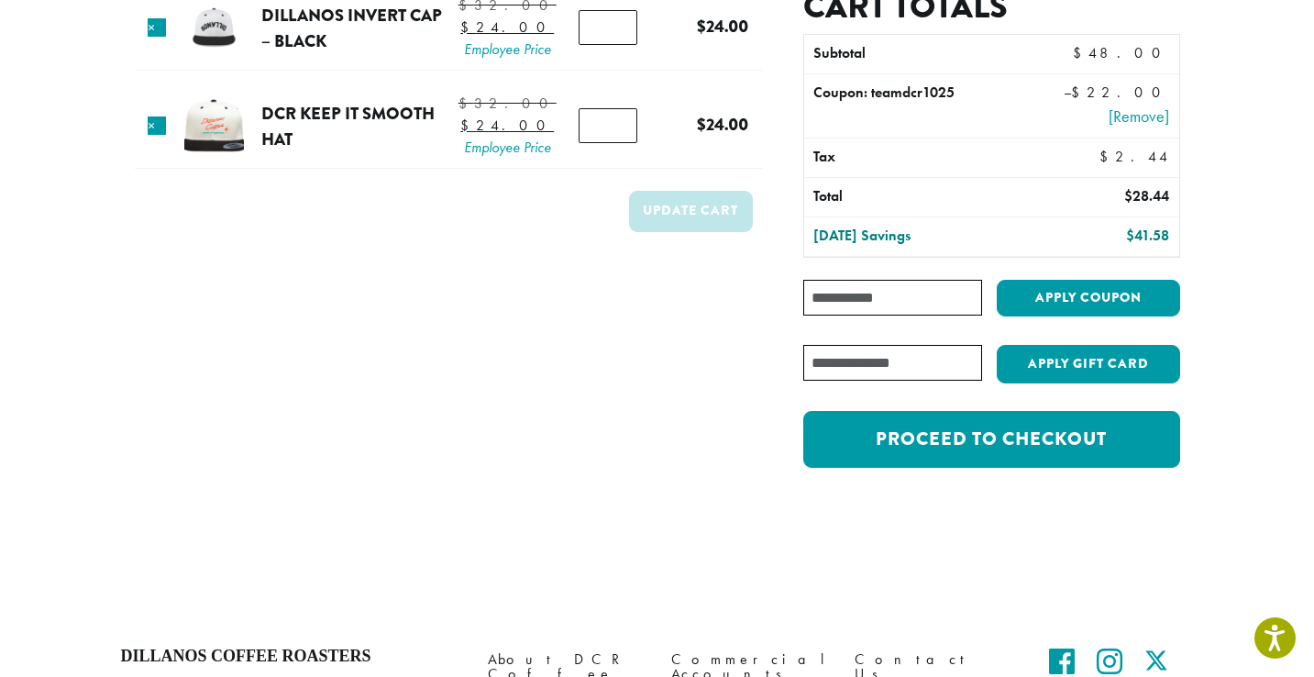
scroll to position [37, 0]
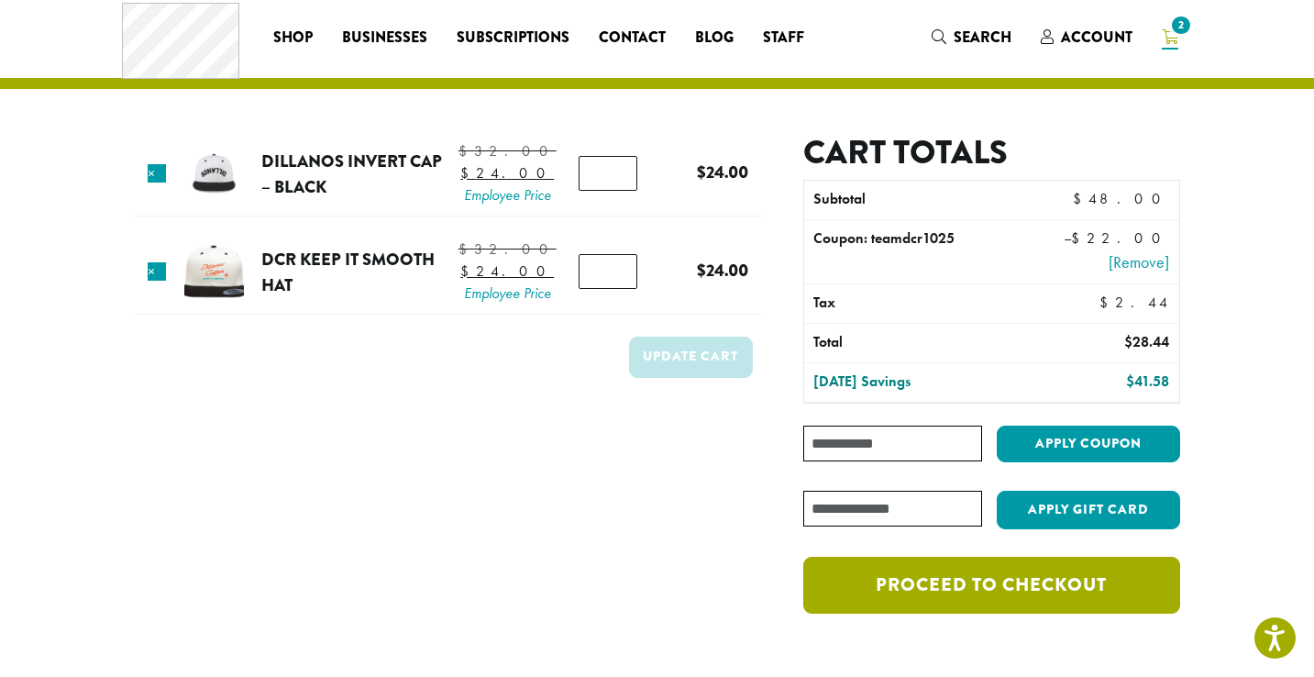
click at [1028, 581] on link "Proceed to checkout" at bounding box center [991, 585] width 376 height 57
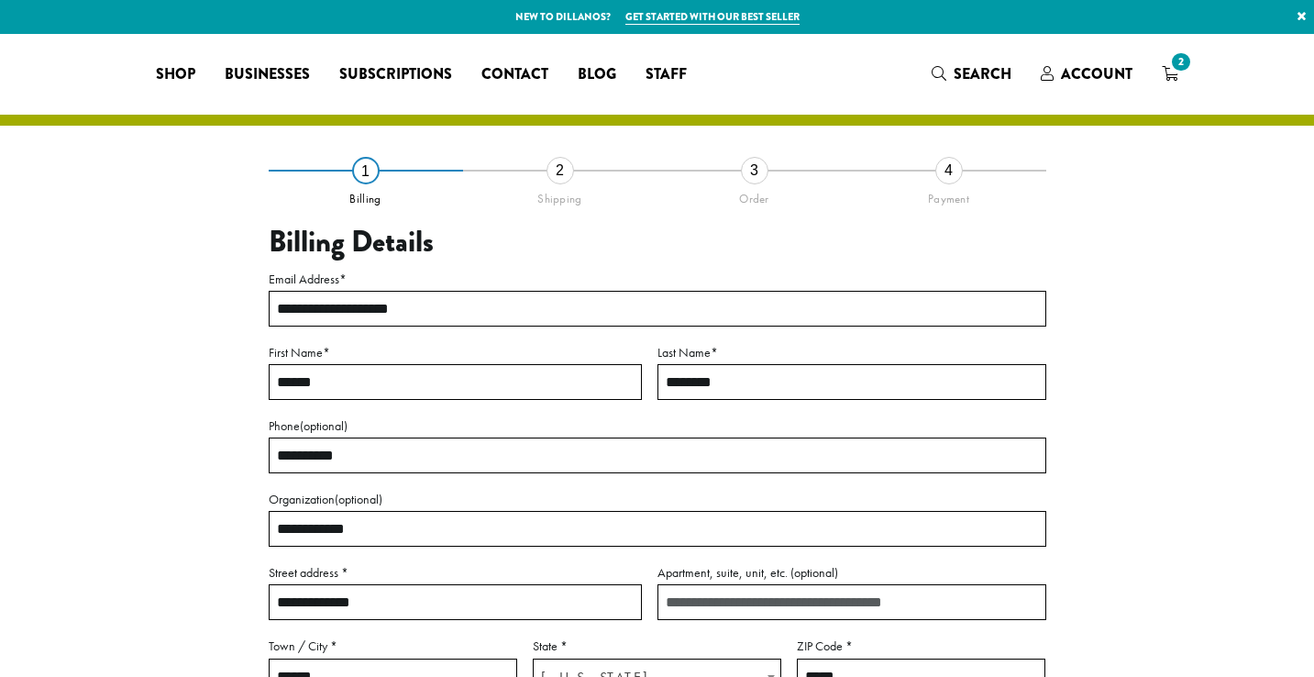
select select "**"
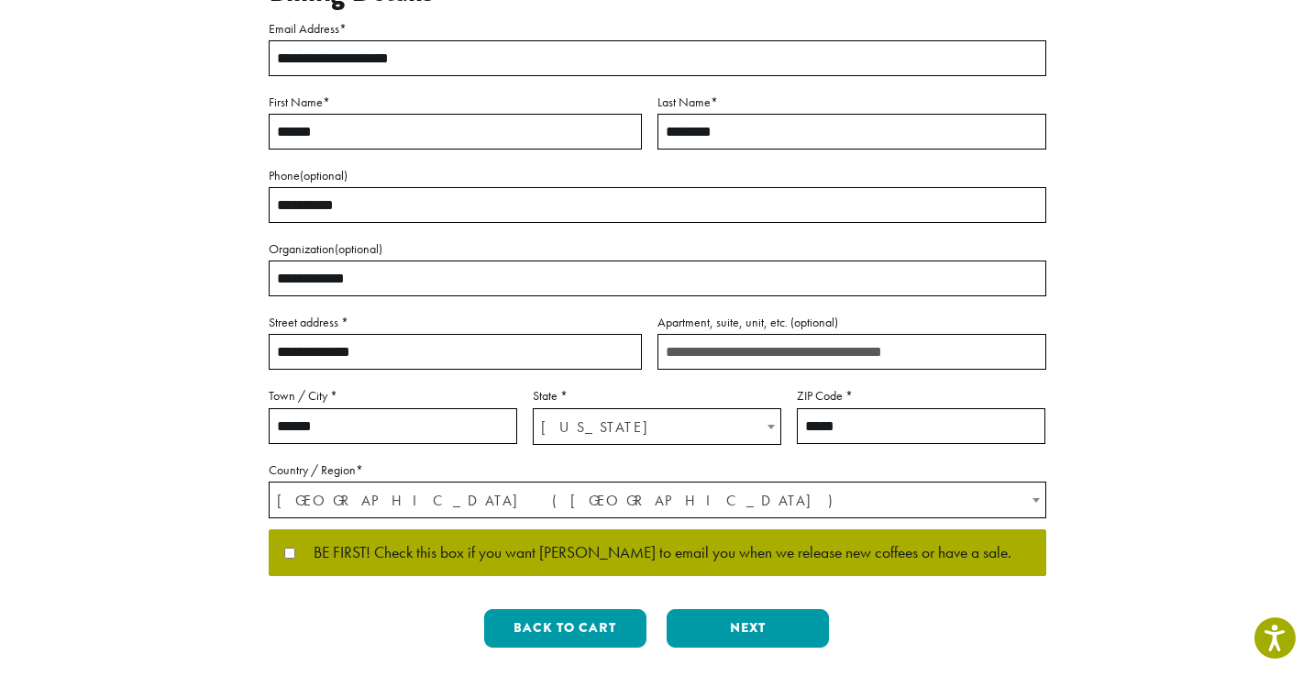
scroll to position [275, 0]
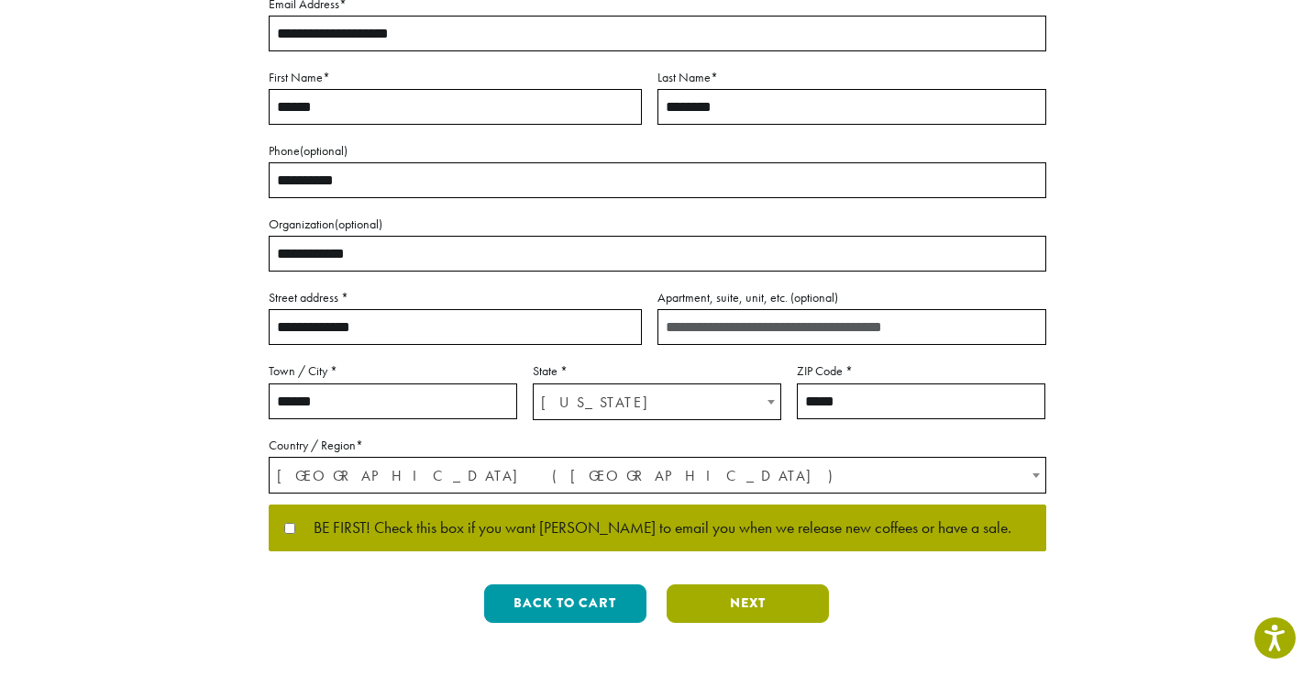
click at [724, 599] on button "Next" at bounding box center [748, 603] width 162 height 39
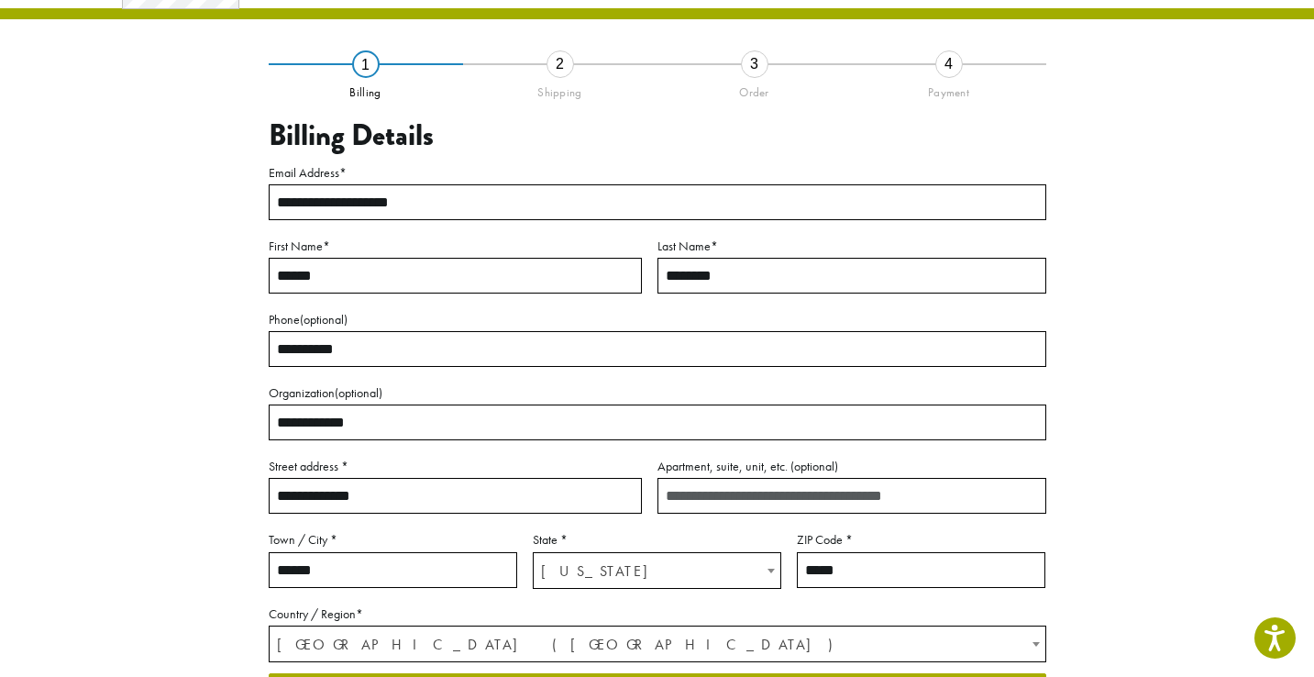
scroll to position [96, 0]
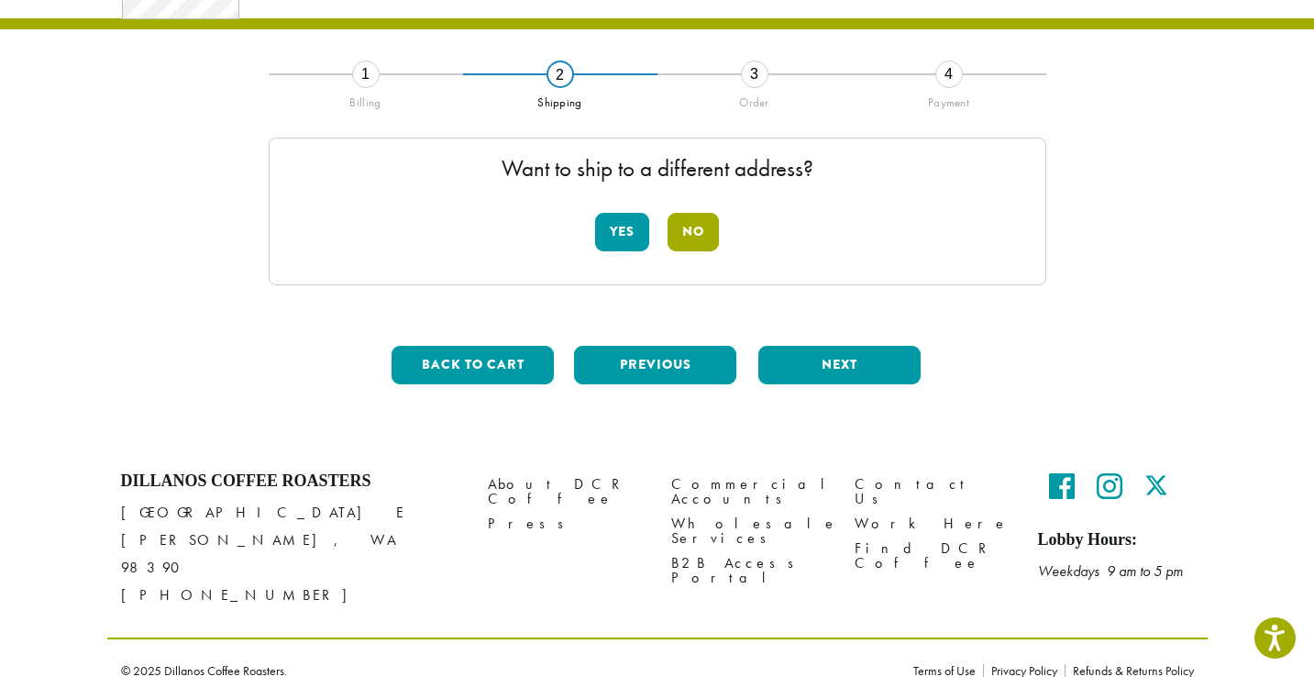
click at [692, 232] on button "No" at bounding box center [693, 232] width 51 height 39
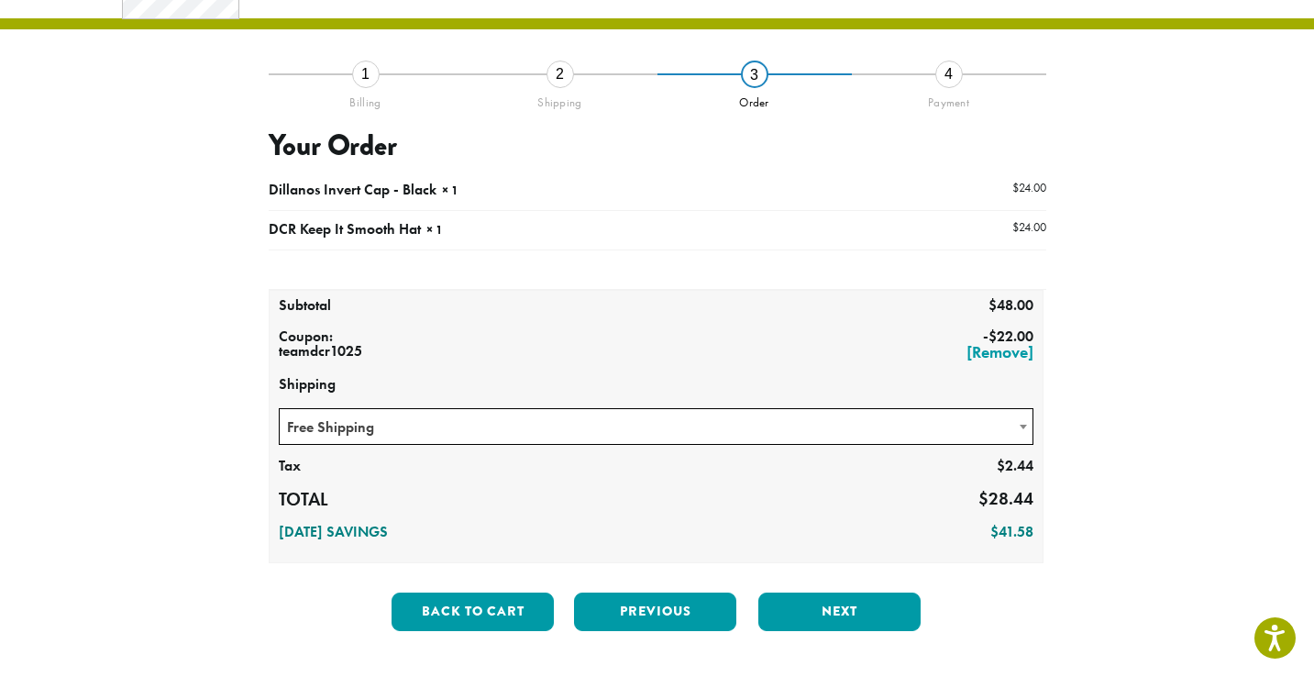
click at [638, 423] on span "Free Shipping" at bounding box center [657, 427] width 754 height 36
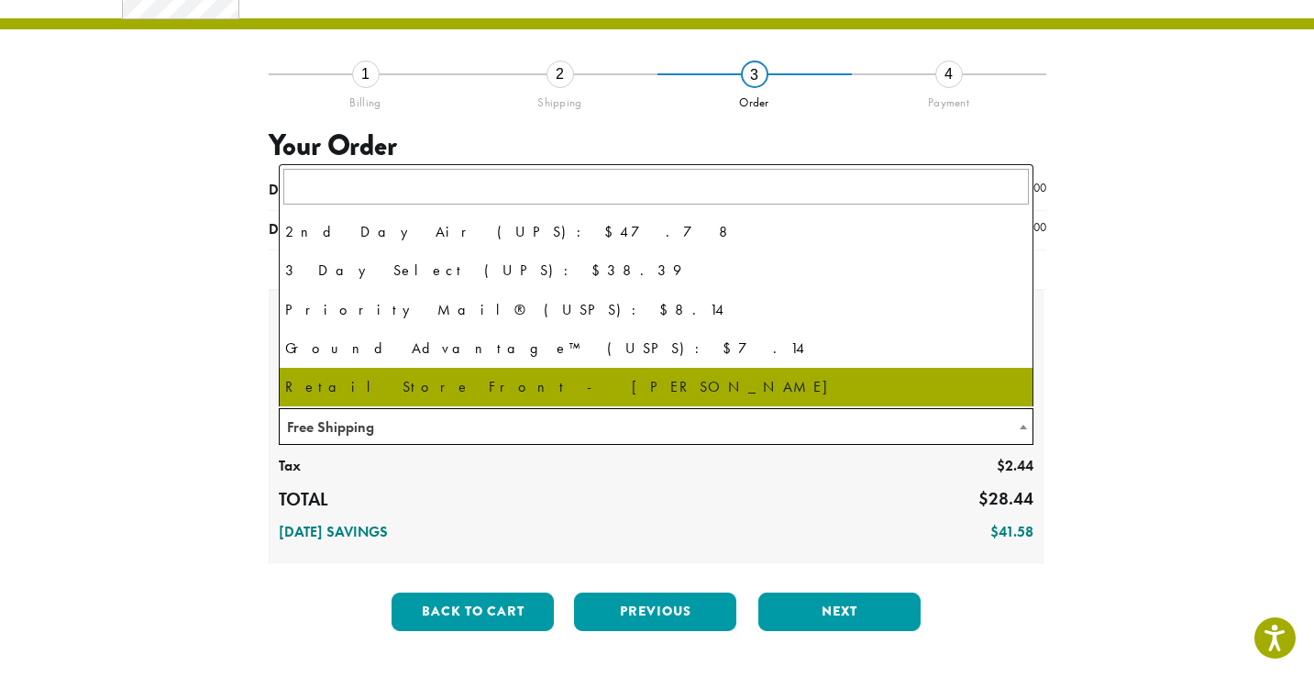
scroll to position [125, 0]
select select "**********"
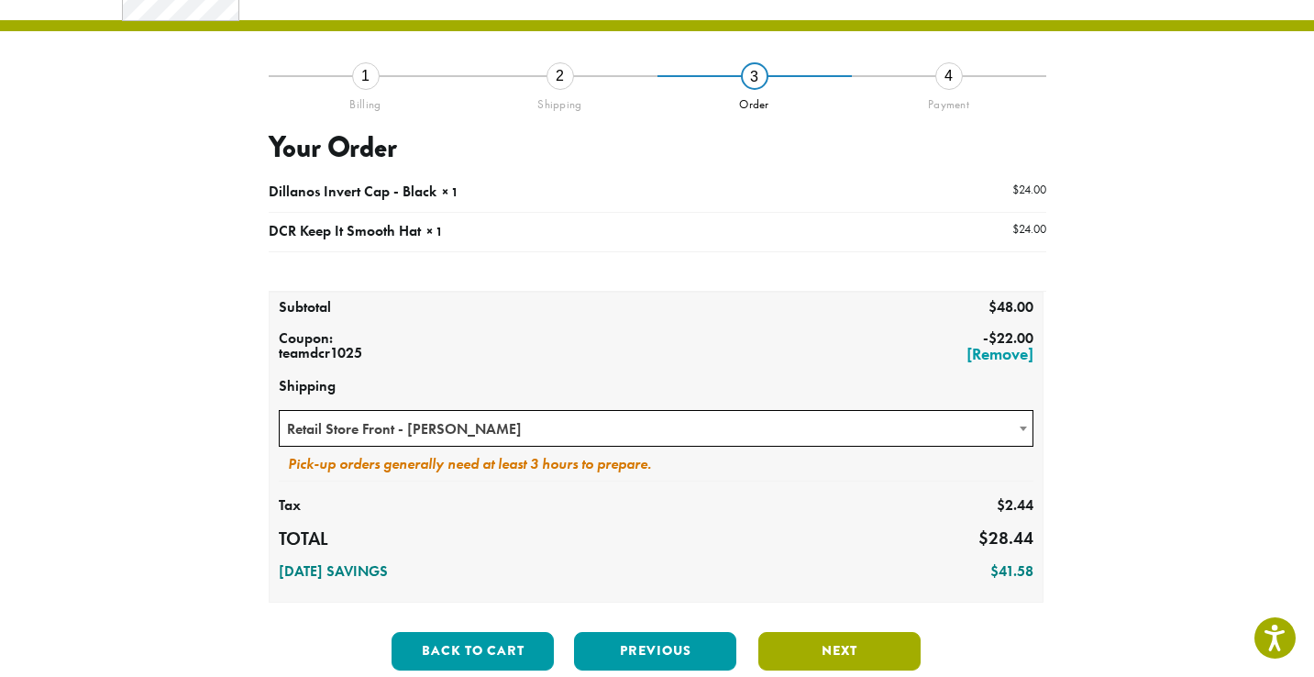
scroll to position [94, 1]
click at [821, 648] on button "Next" at bounding box center [839, 651] width 162 height 39
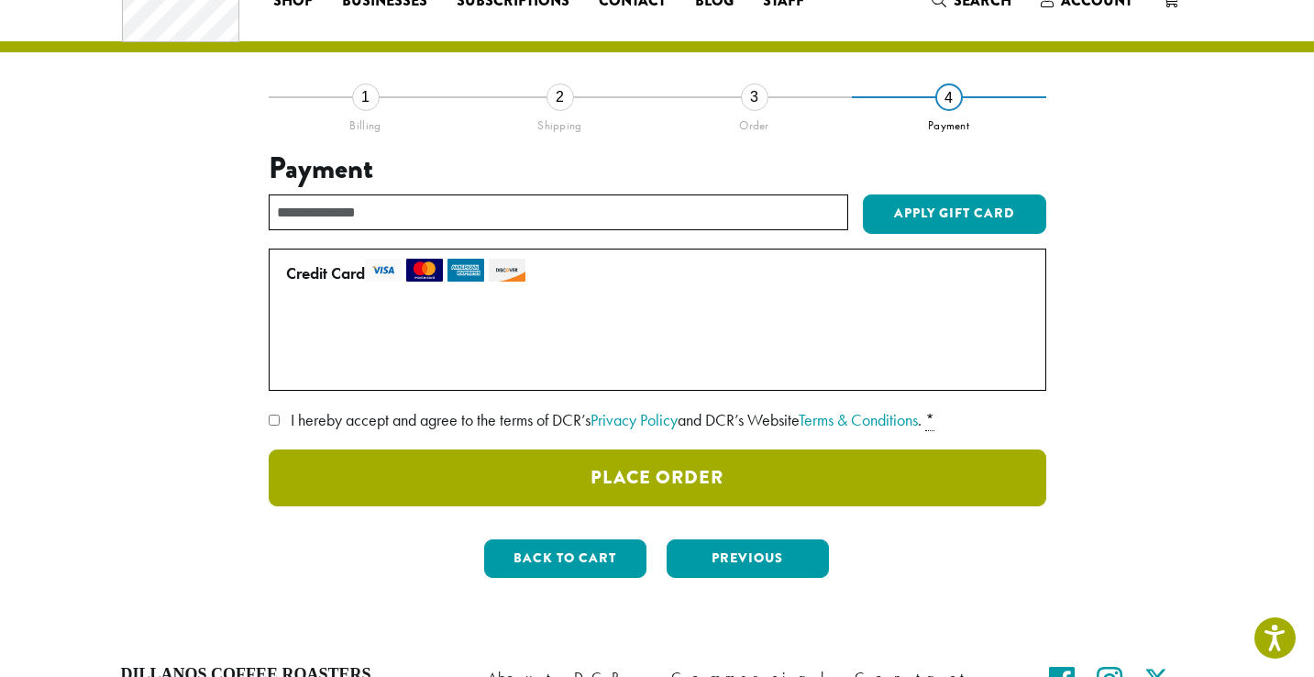
scroll to position [75, 0]
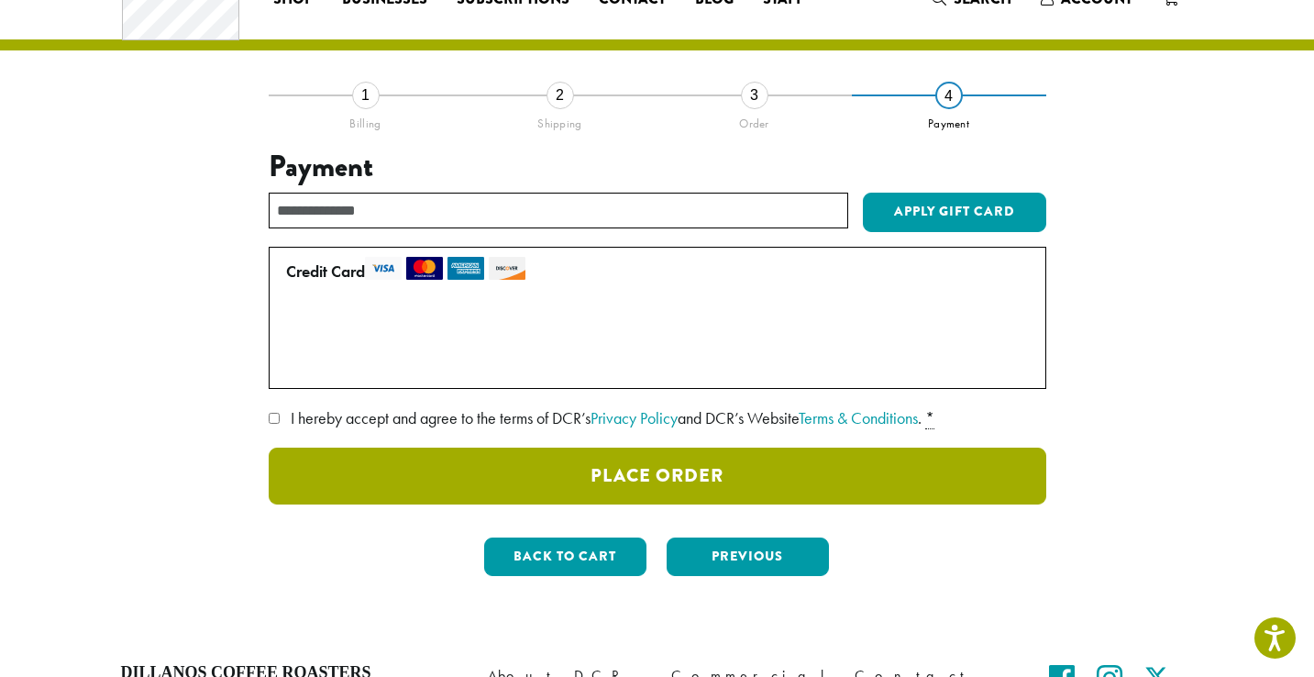
click at [729, 466] on button "Place Order" at bounding box center [658, 476] width 778 height 57
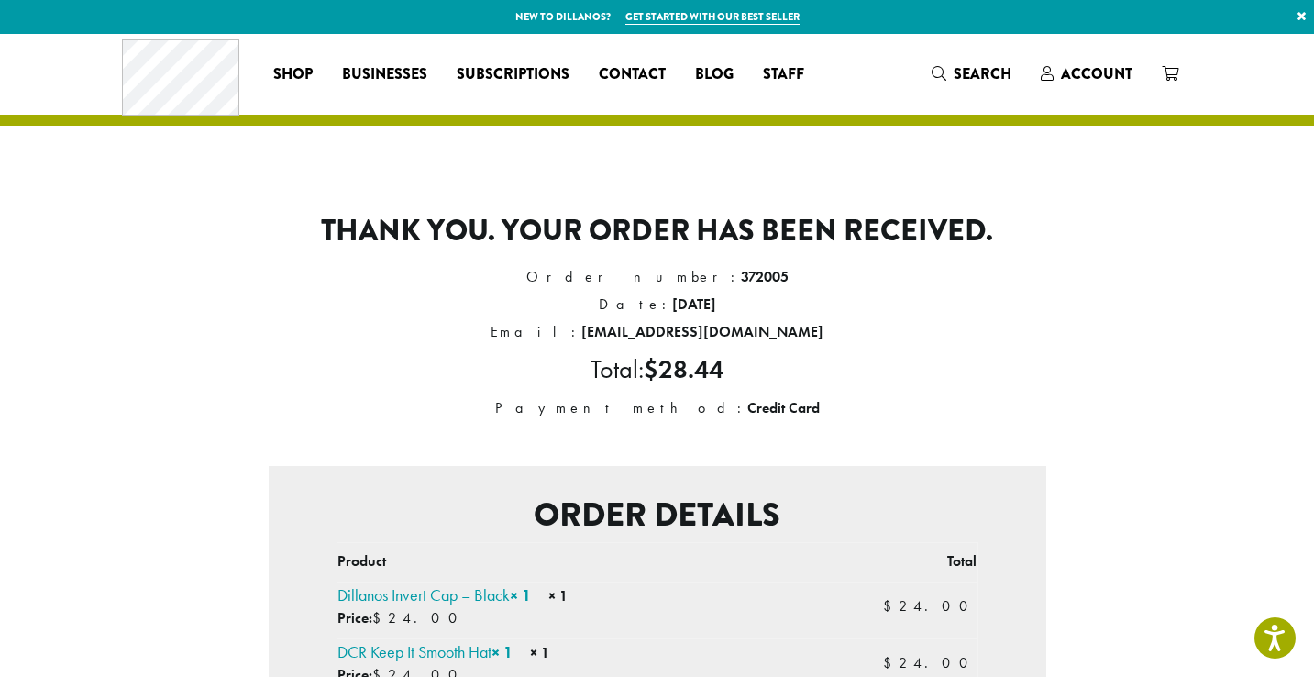
click at [218, 189] on div "Thank you. Your order has been received. Order number: 372005 Date: [DATE] Emai…" at bounding box center [658, 635] width 1046 height 931
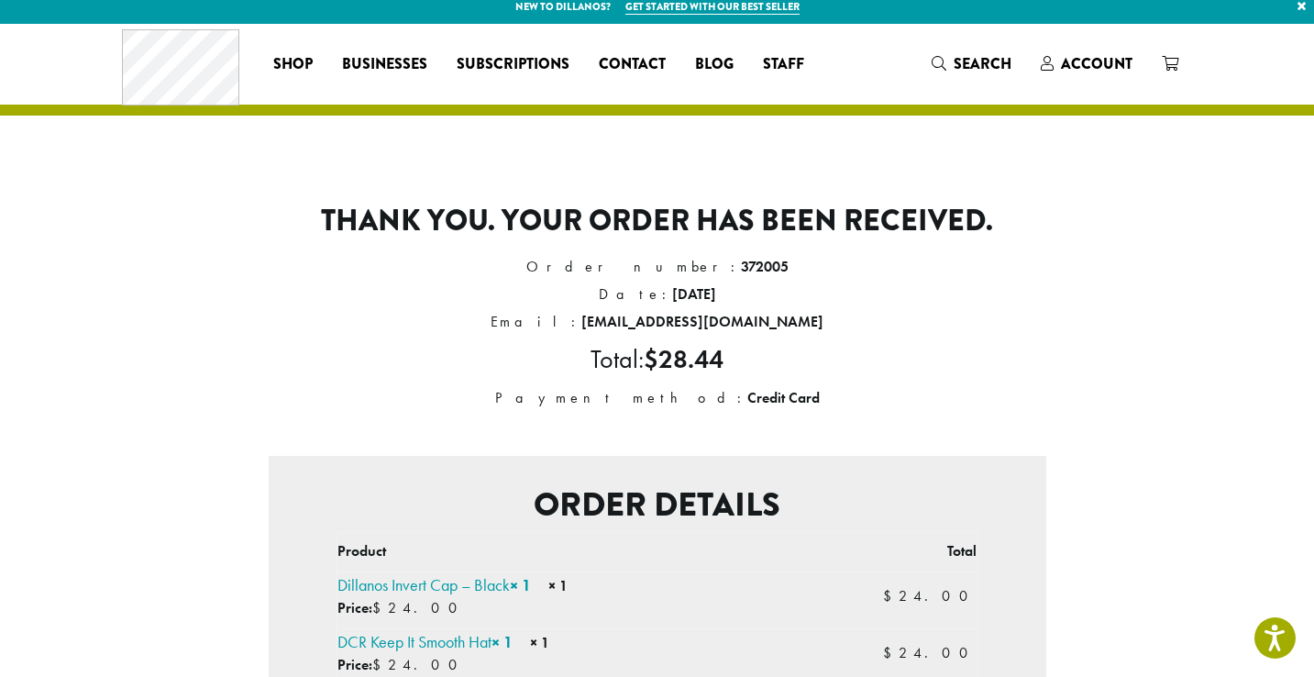
scroll to position [12, 0]
